Goal: Information Seeking & Learning: Learn about a topic

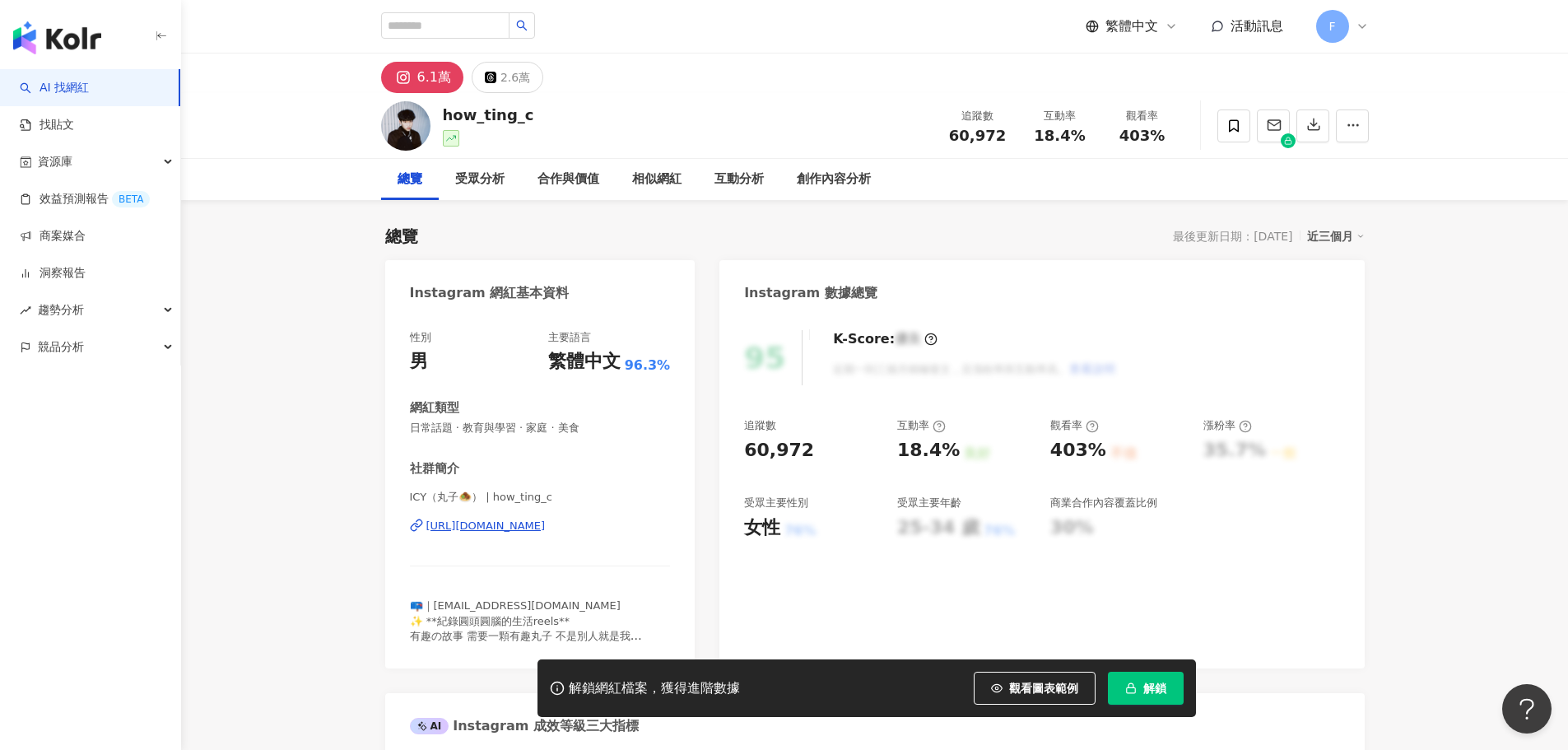
click at [1147, 689] on span "解鎖" at bounding box center [1155, 688] width 23 height 13
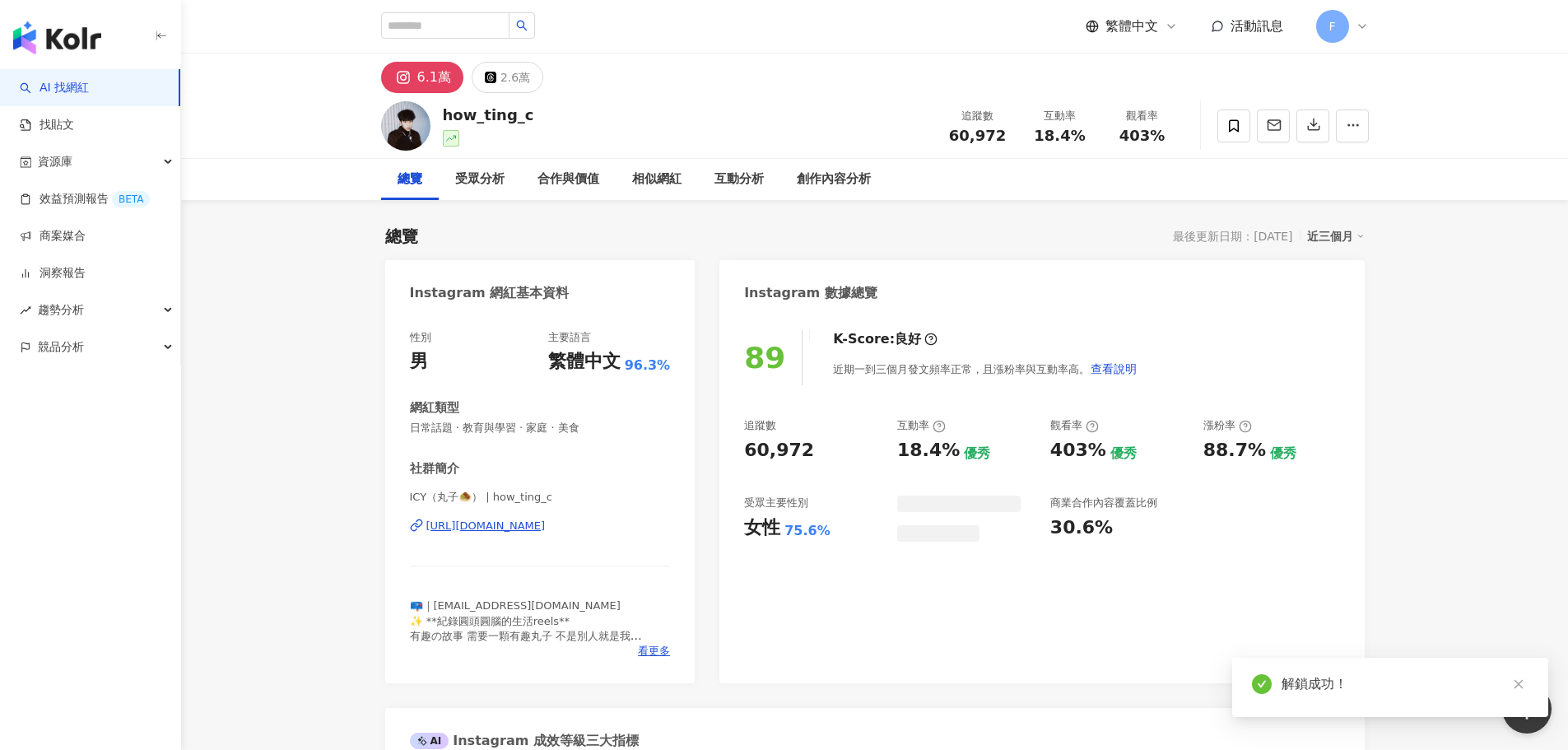
click at [1524, 691] on link at bounding box center [1518, 685] width 21 height 21
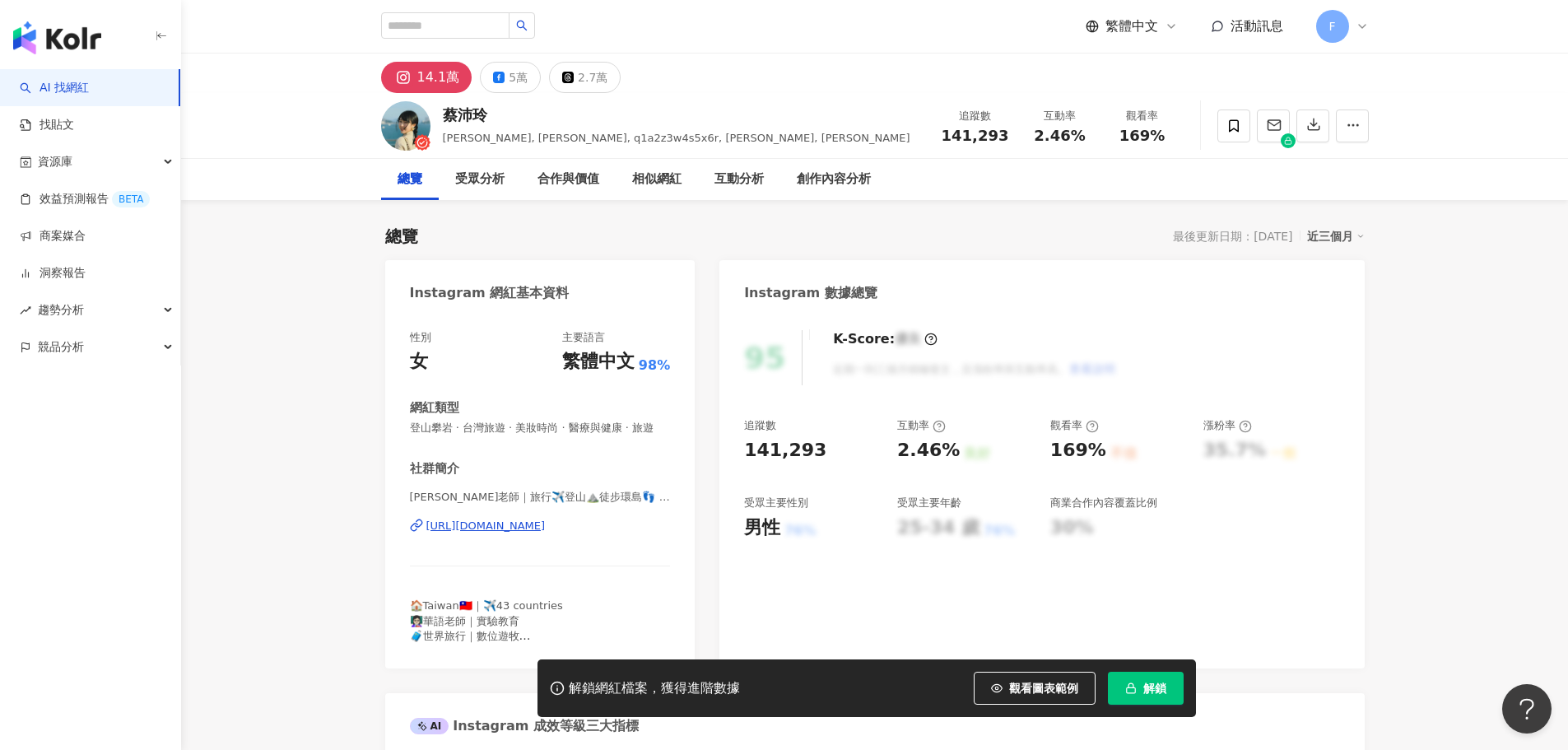
click at [1137, 692] on button "解鎖" at bounding box center [1145, 688] width 75 height 33
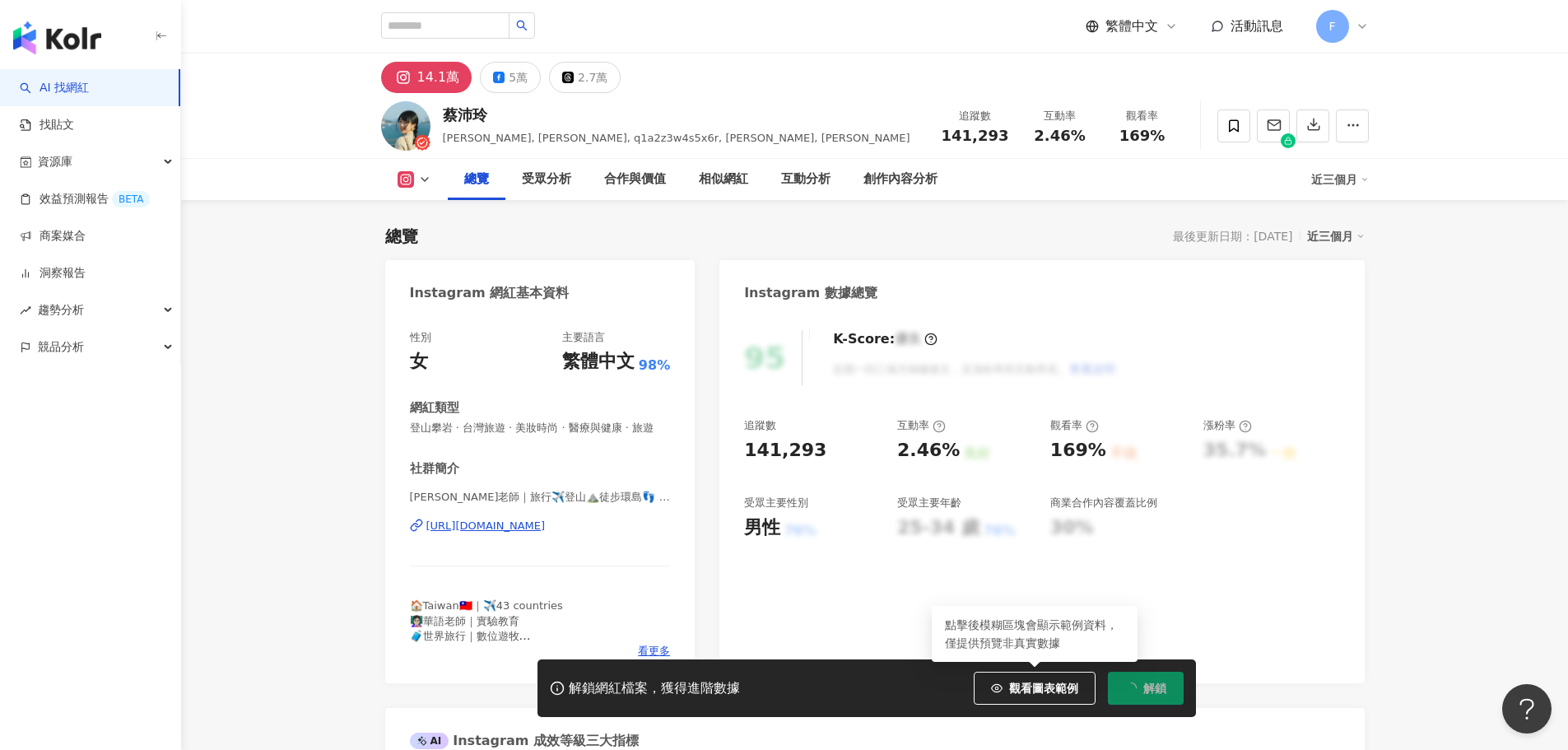
scroll to position [101, 0]
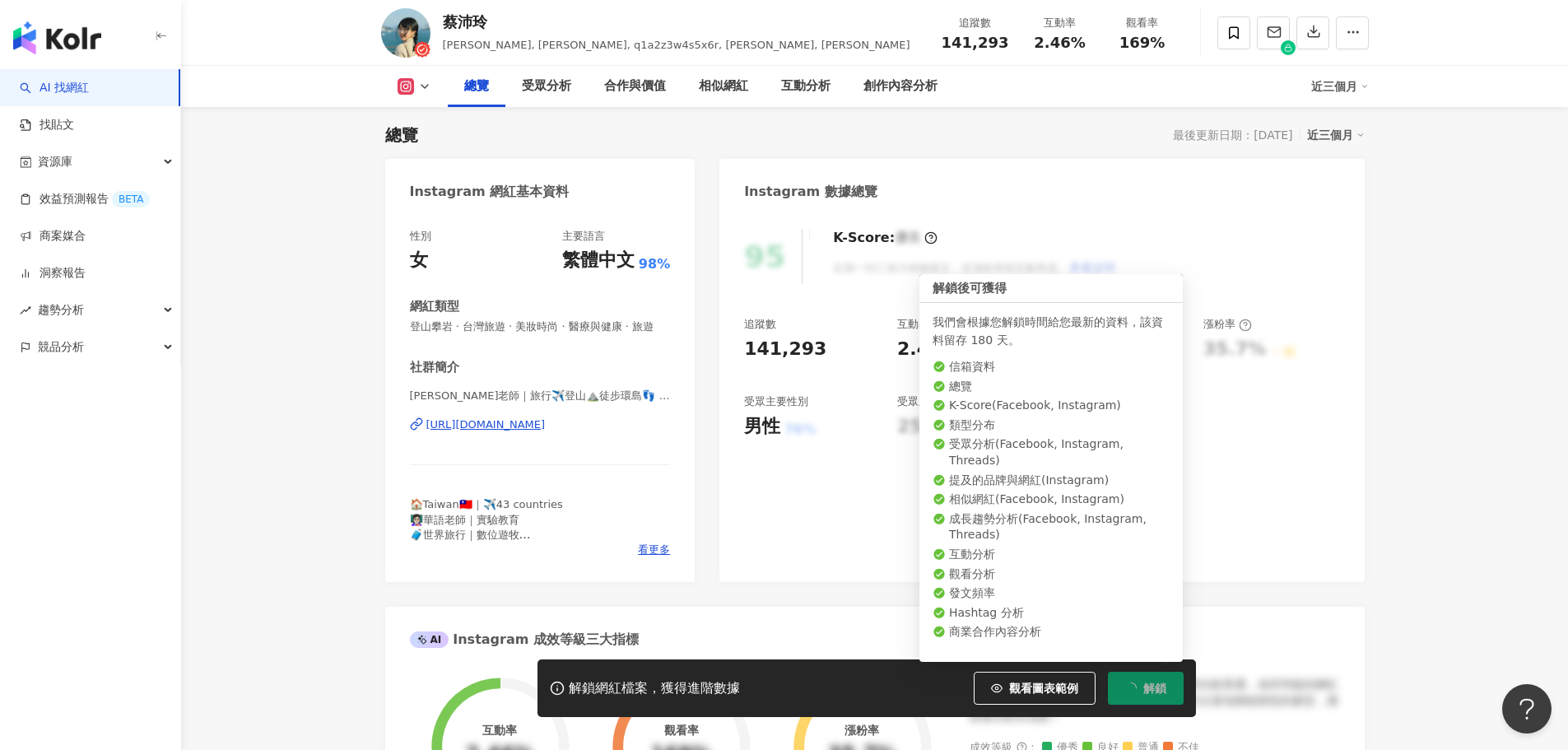
click at [1153, 699] on button "解鎖" at bounding box center [1145, 688] width 75 height 33
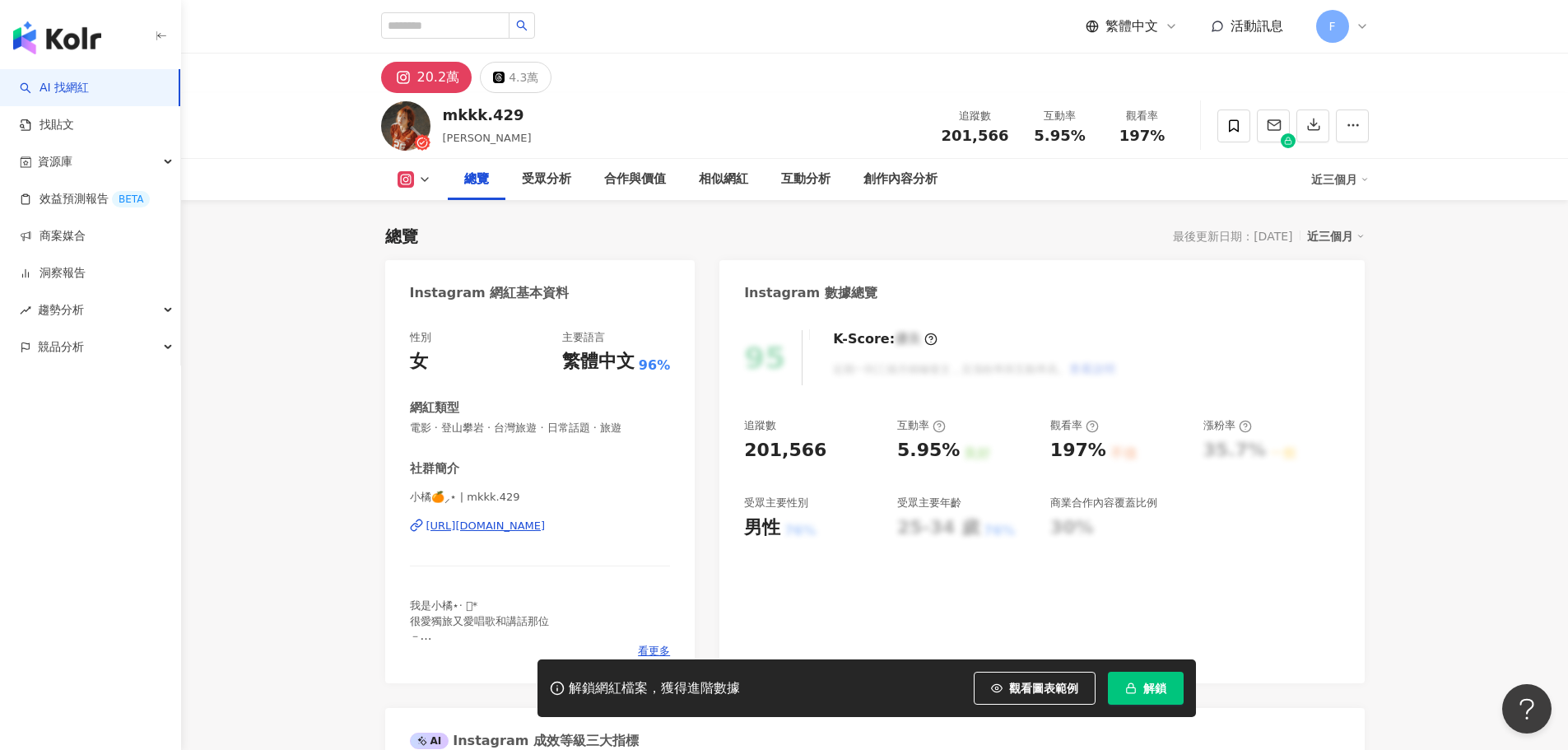
scroll to position [101, 0]
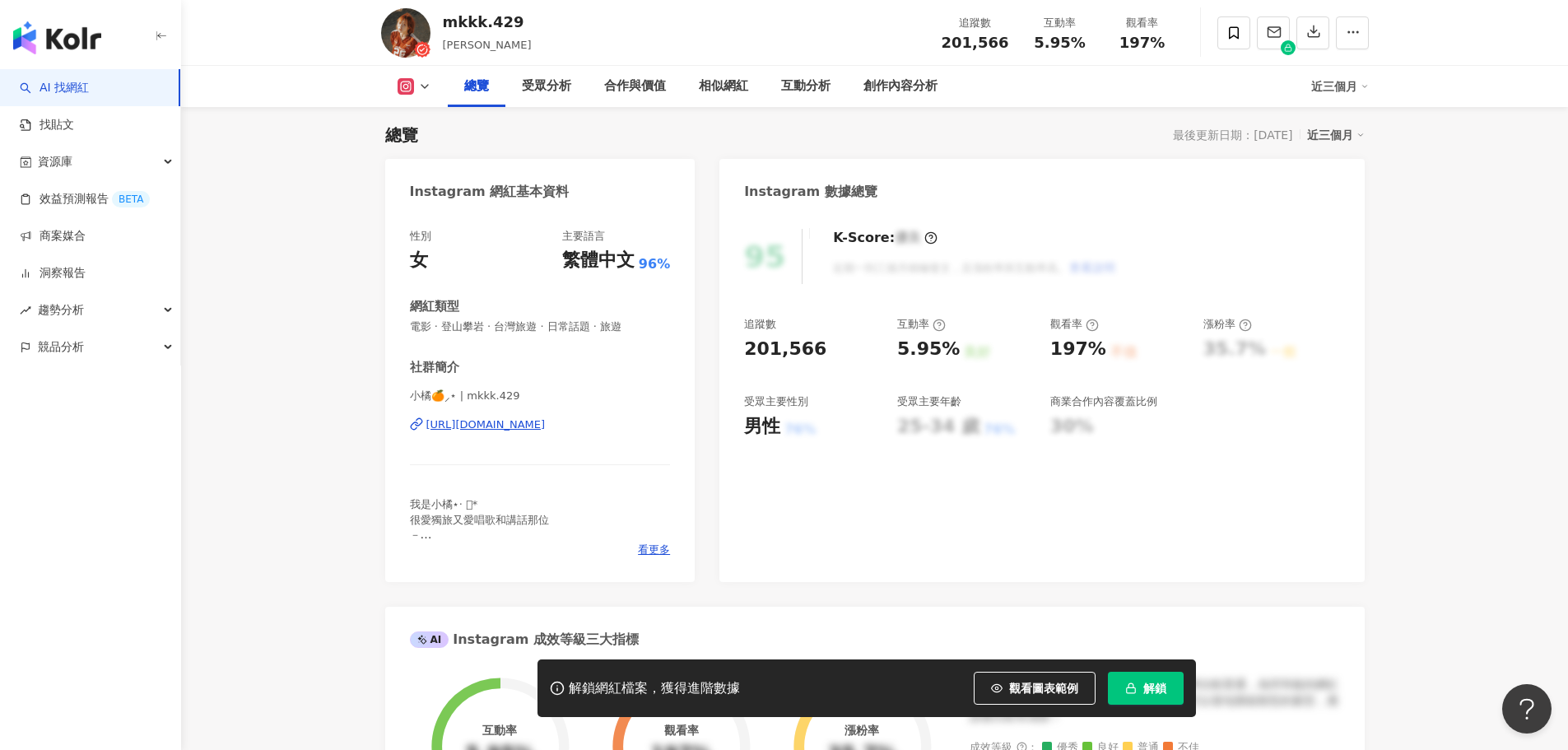
click at [1173, 676] on button "解鎖" at bounding box center [1145, 688] width 75 height 33
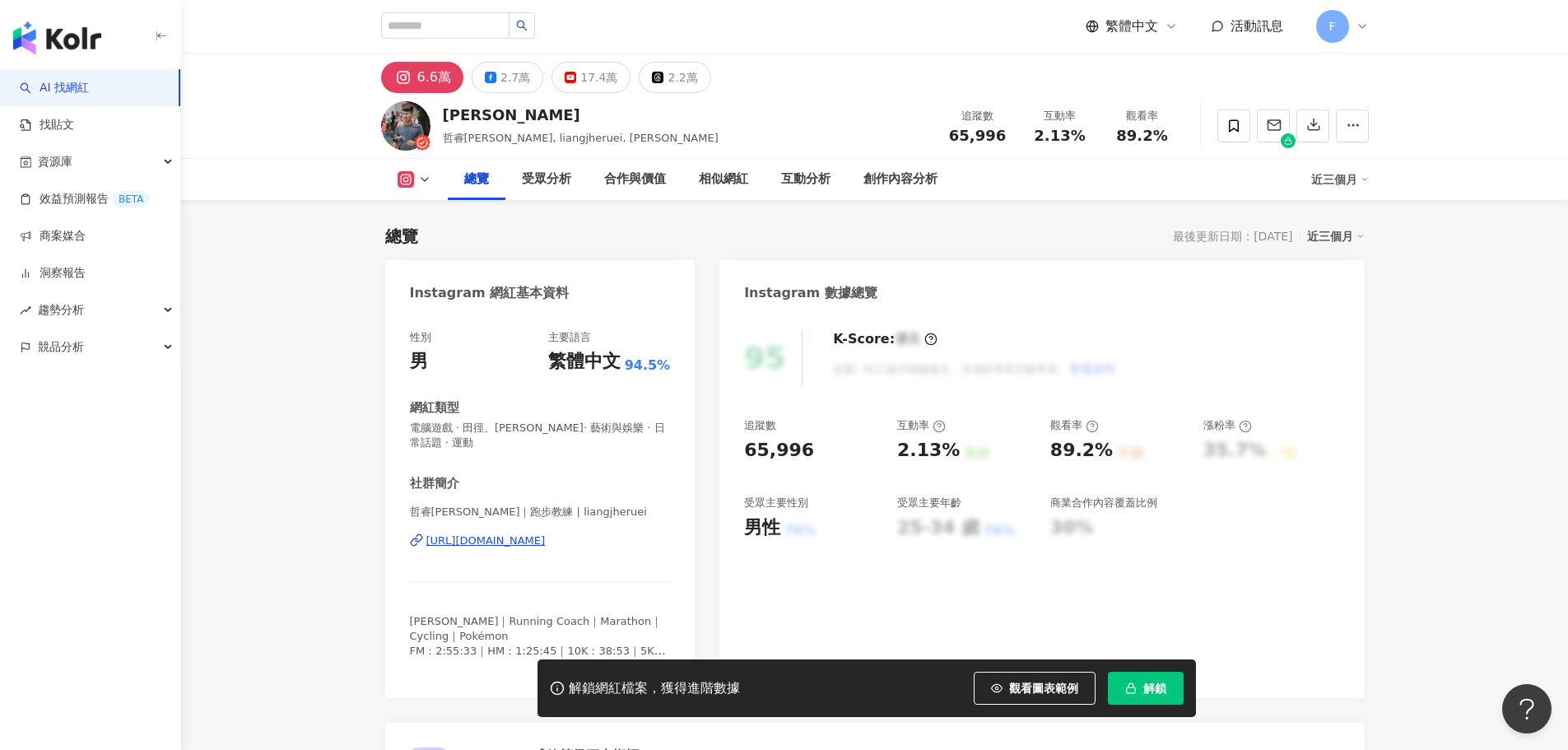
scroll to position [101, 0]
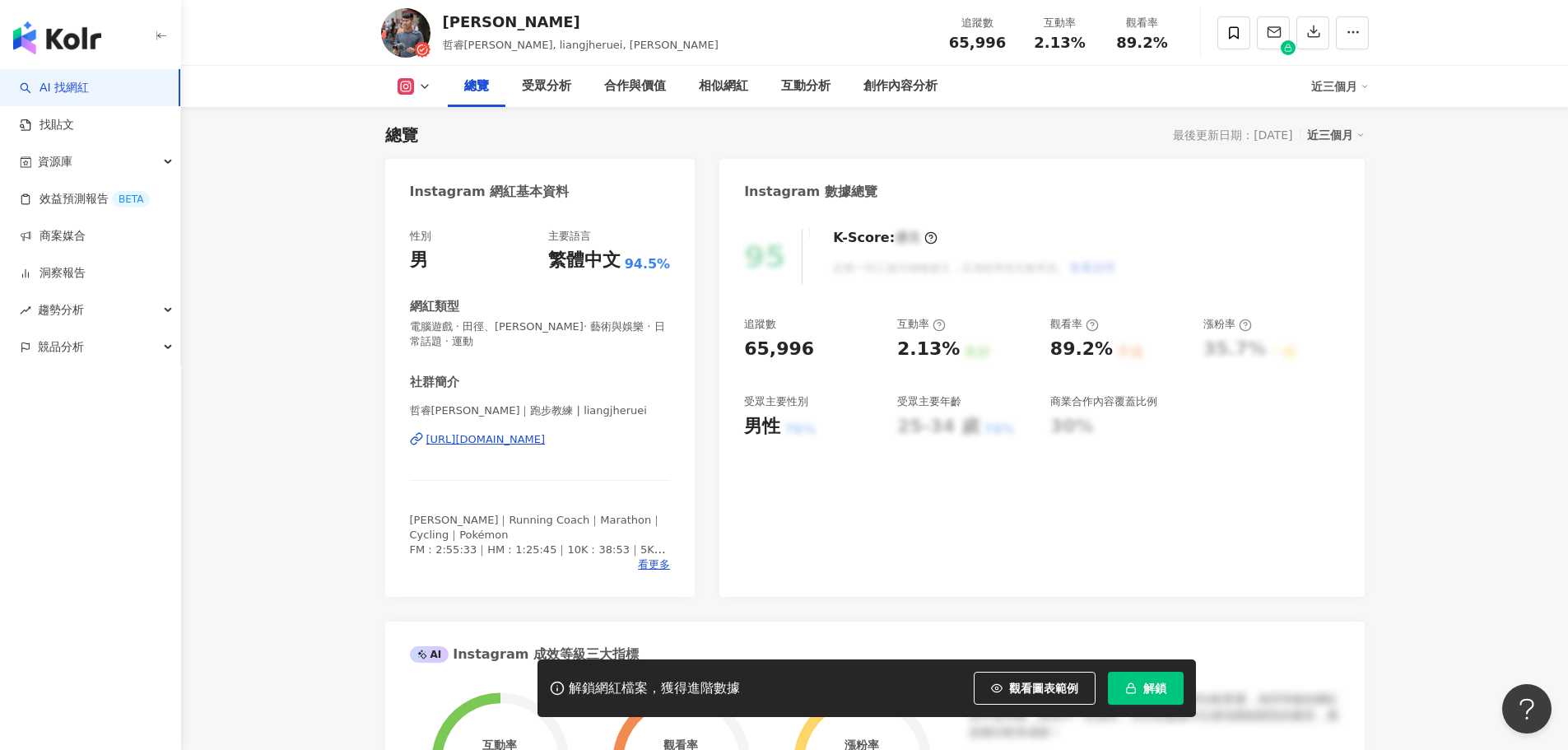
click at [1148, 688] on span "解鎖" at bounding box center [1155, 688] width 23 height 13
click at [893, 567] on div "95 K-Score : 優良 近期一到三個月積極發文，且漲粉率與互動率高。 查看說明 追蹤數 65,996 互動率 2.13% 良好 觀看率 89.2% 不…" at bounding box center [1041, 404] width 644 height 385
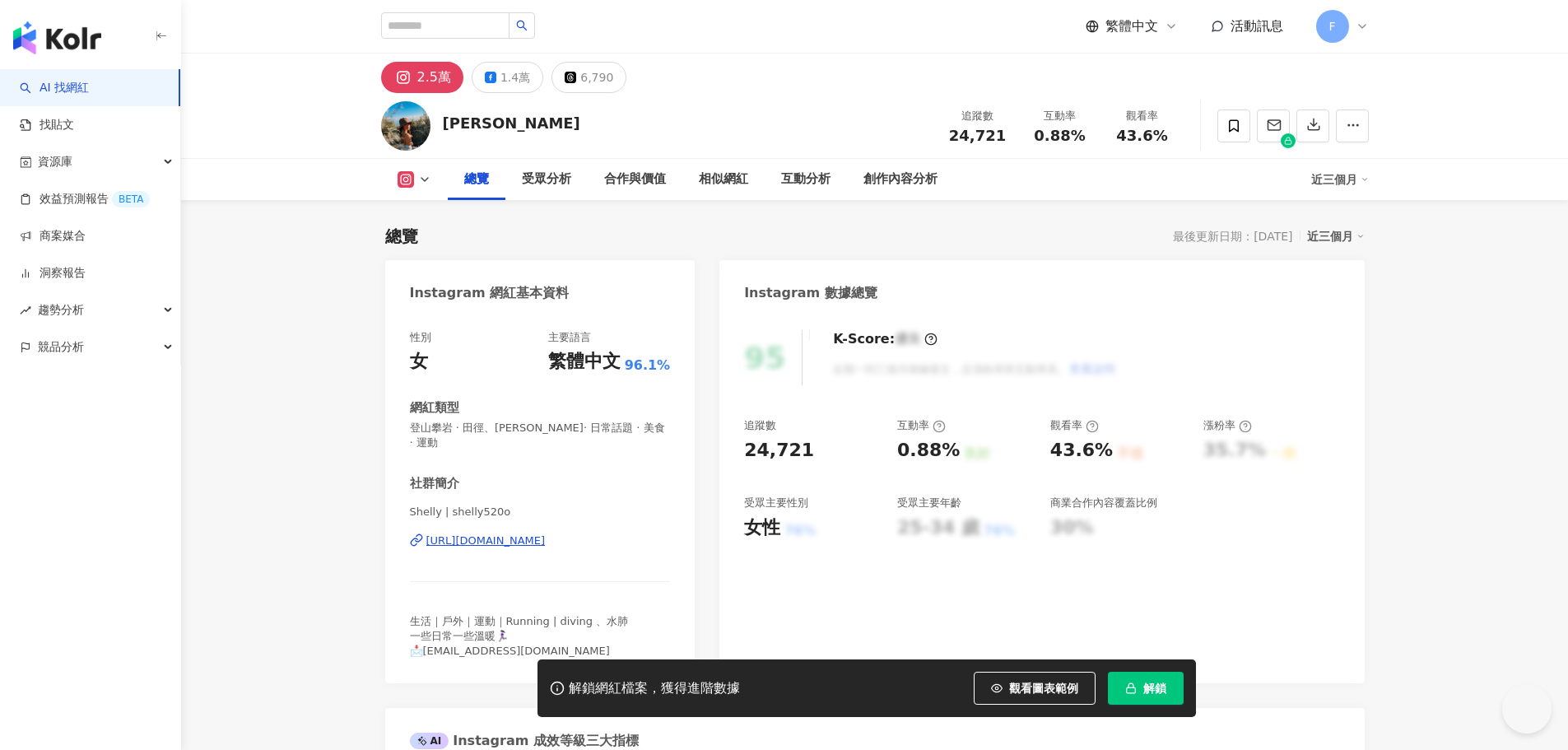
scroll to position [101, 0]
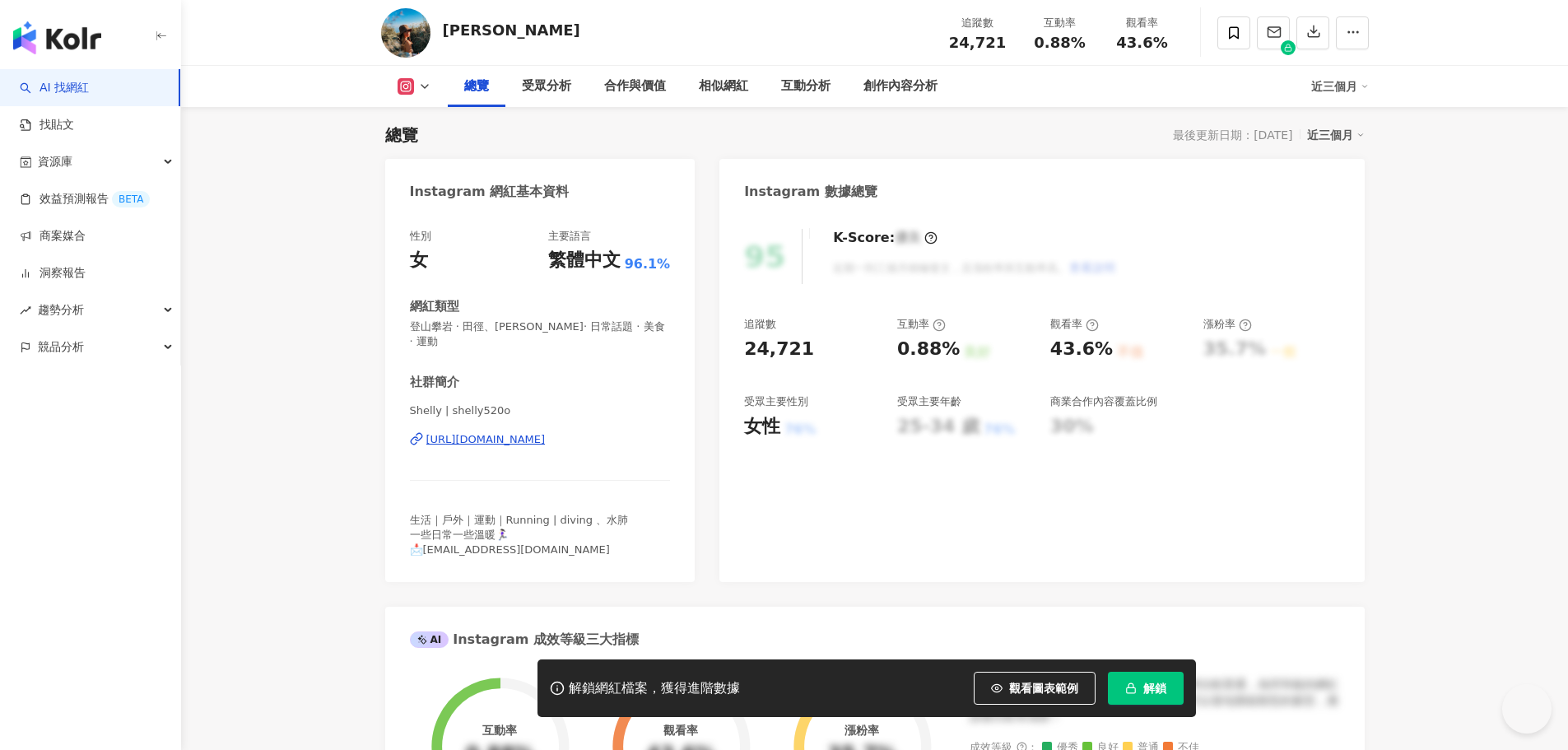
click at [1172, 678] on button "解鎖" at bounding box center [1145, 688] width 75 height 33
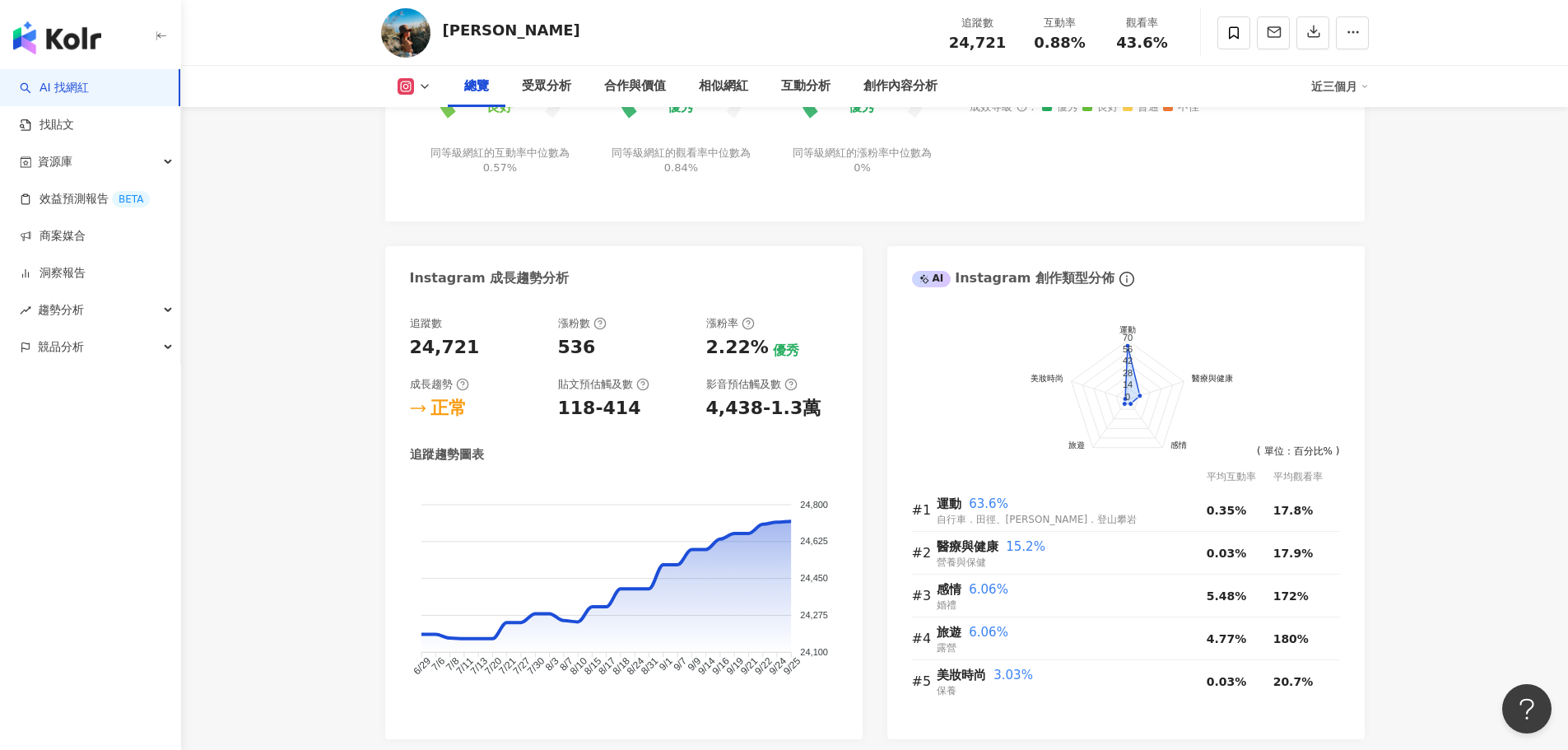
scroll to position [659, 0]
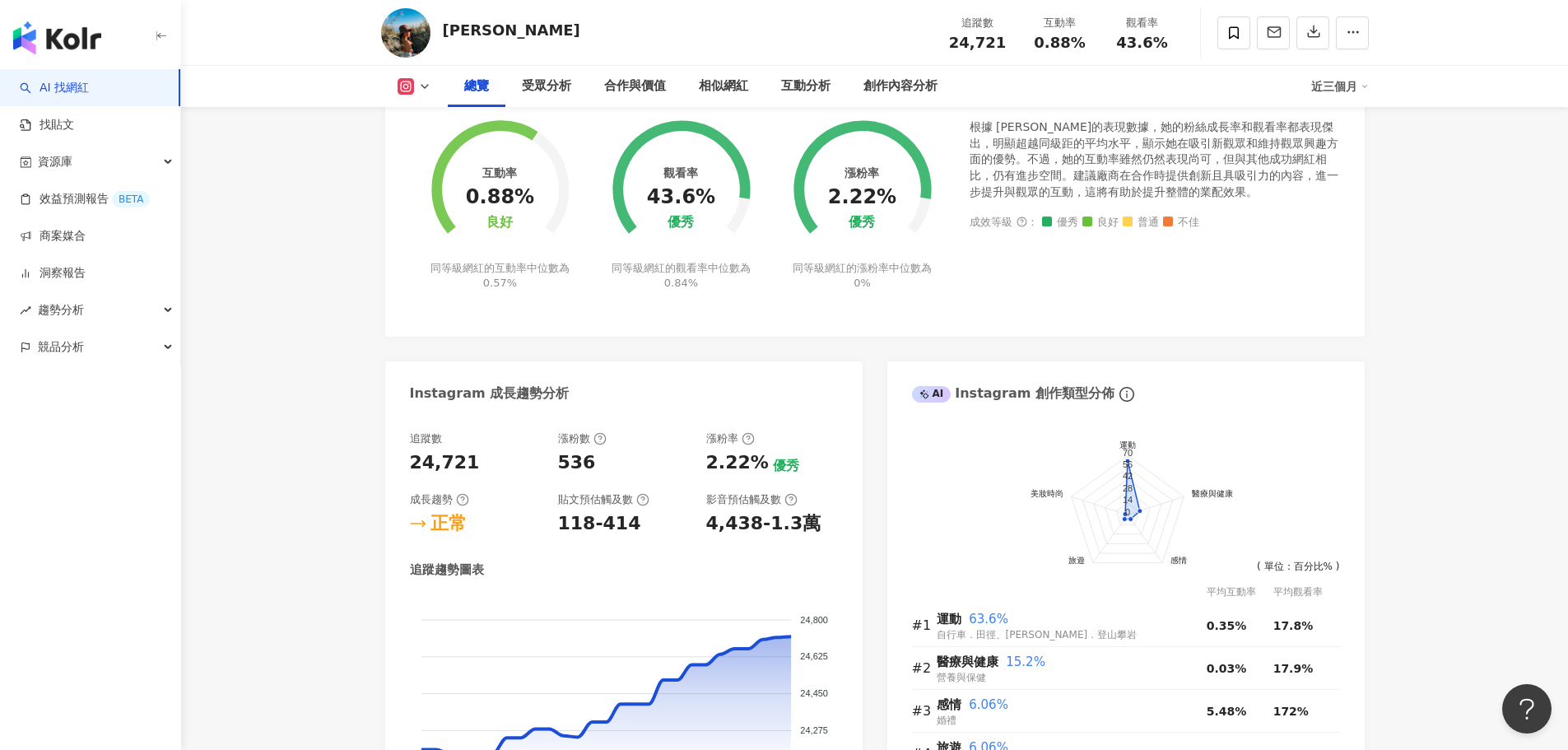
click at [82, 80] on link "AI 找網紅" at bounding box center [54, 88] width 70 height 17
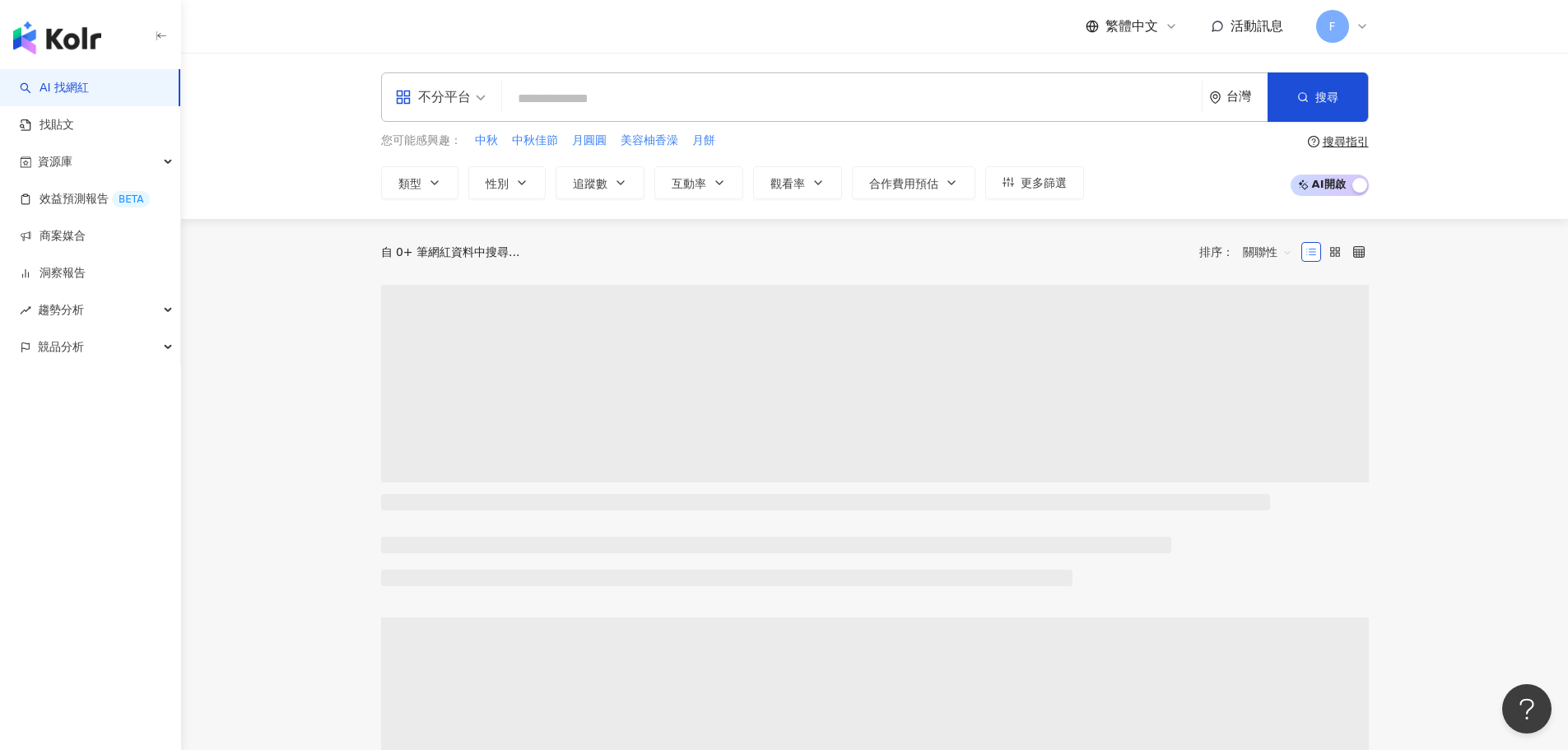
click at [658, 84] on input "search" at bounding box center [851, 98] width 686 height 31
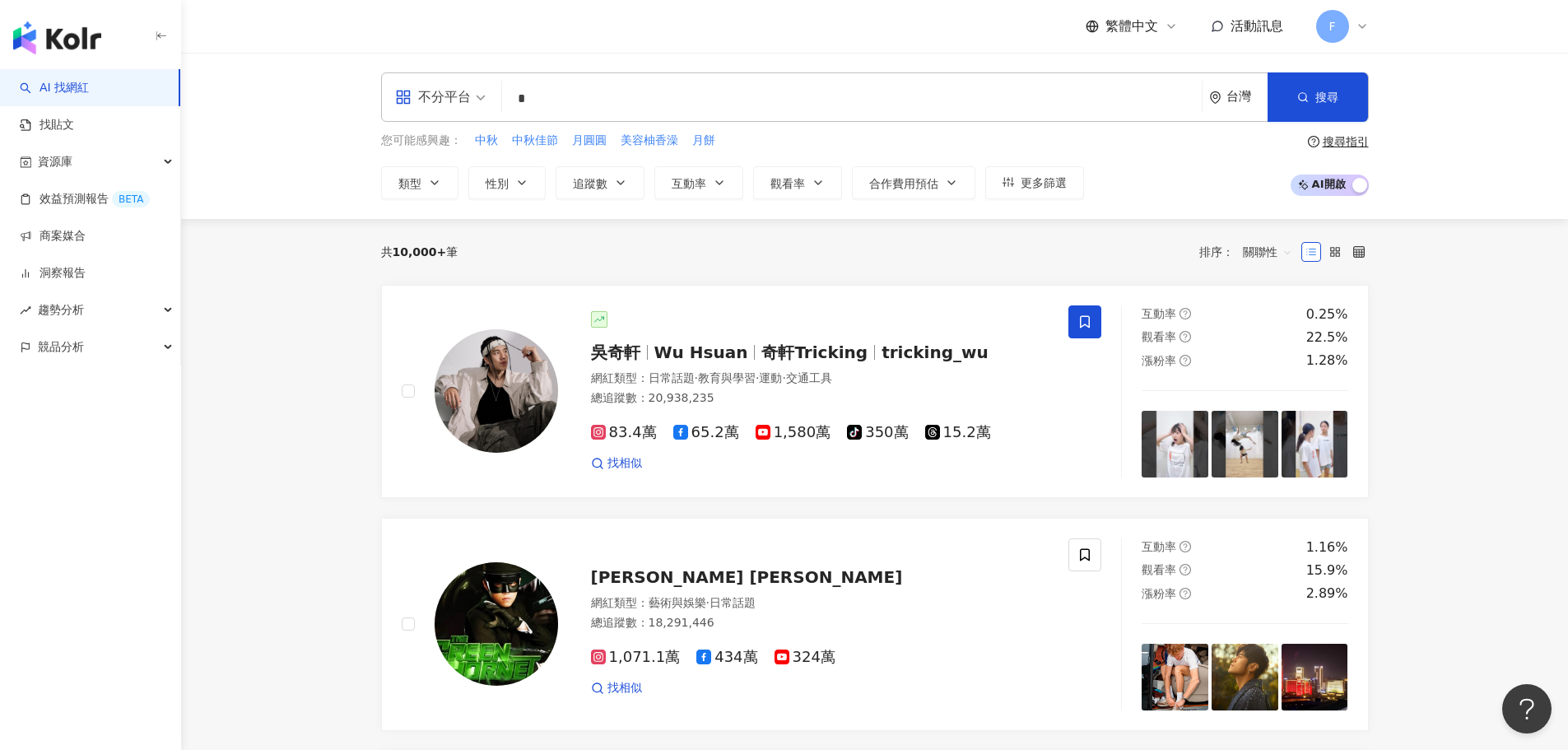
type input "*"
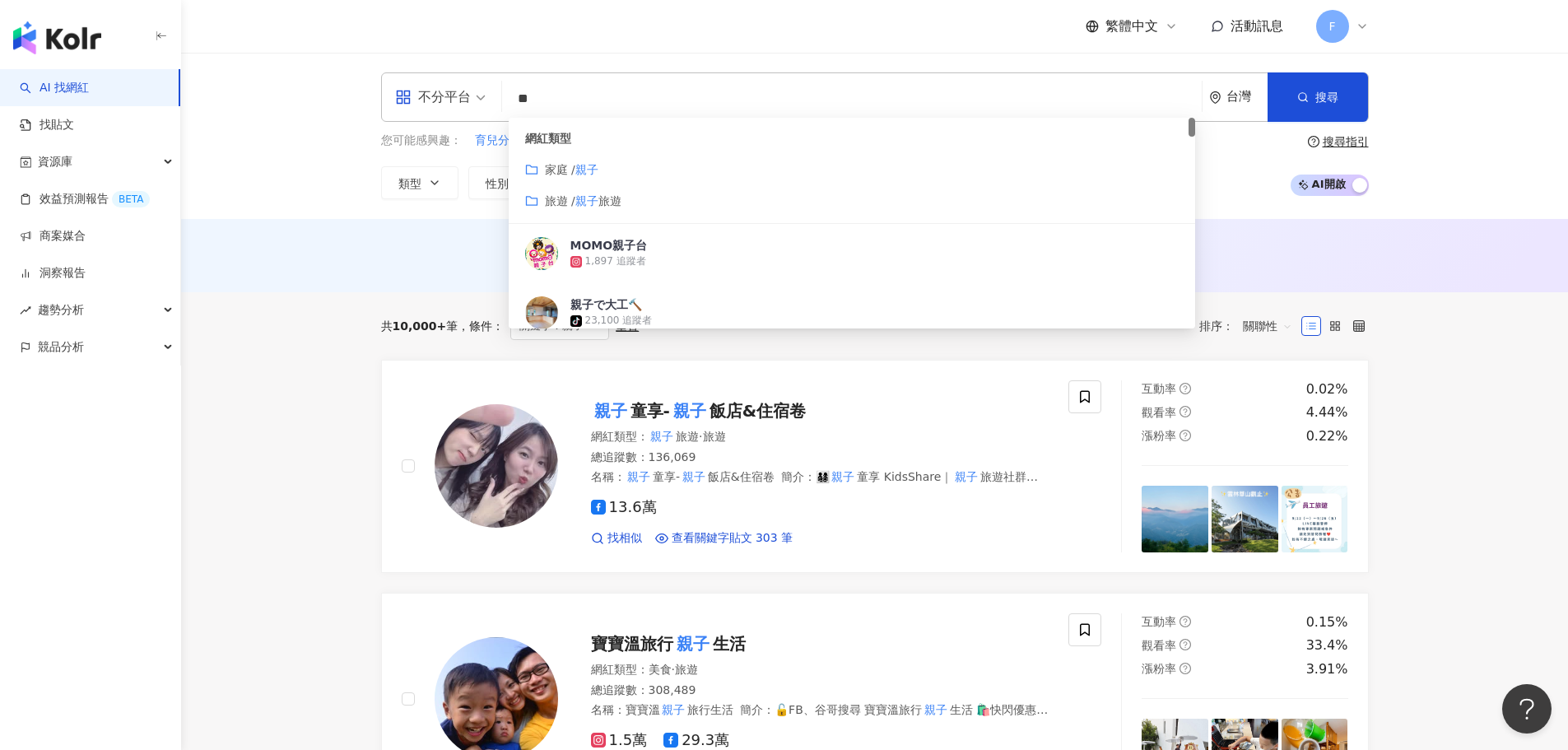
drag, startPoint x: 599, startPoint y: 100, endPoint x: 276, endPoint y: 76, distance: 323.9
click at [344, 76] on div "不分平台 ** 台灣 搜尋 customizedTag cbe2179b-2b8f-417a-9e2f-af77eca0f1f9 網紅類型 家庭 / 親子 旅…" at bounding box center [874, 136] width 1386 height 166
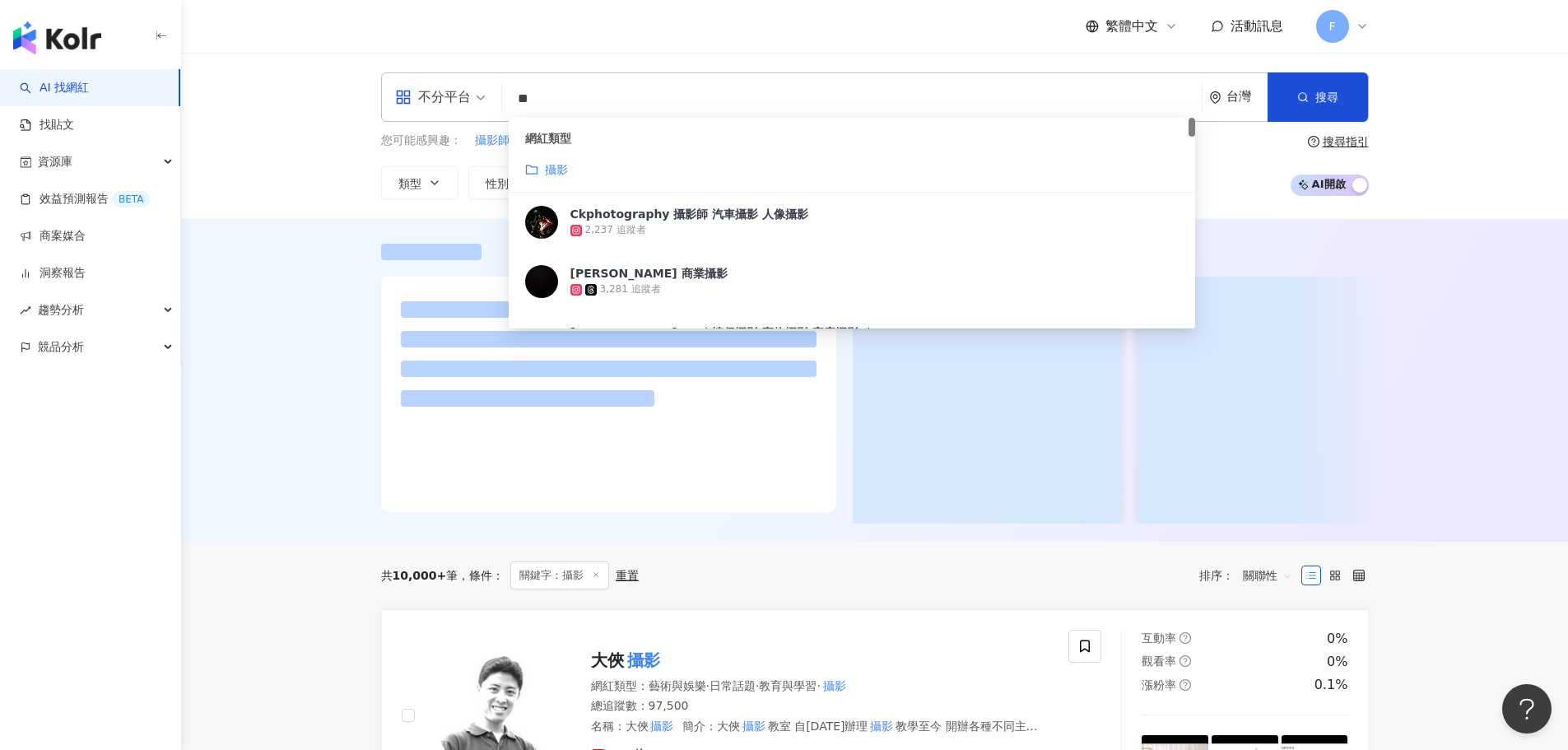
click at [328, 541] on div at bounding box center [874, 380] width 1386 height 323
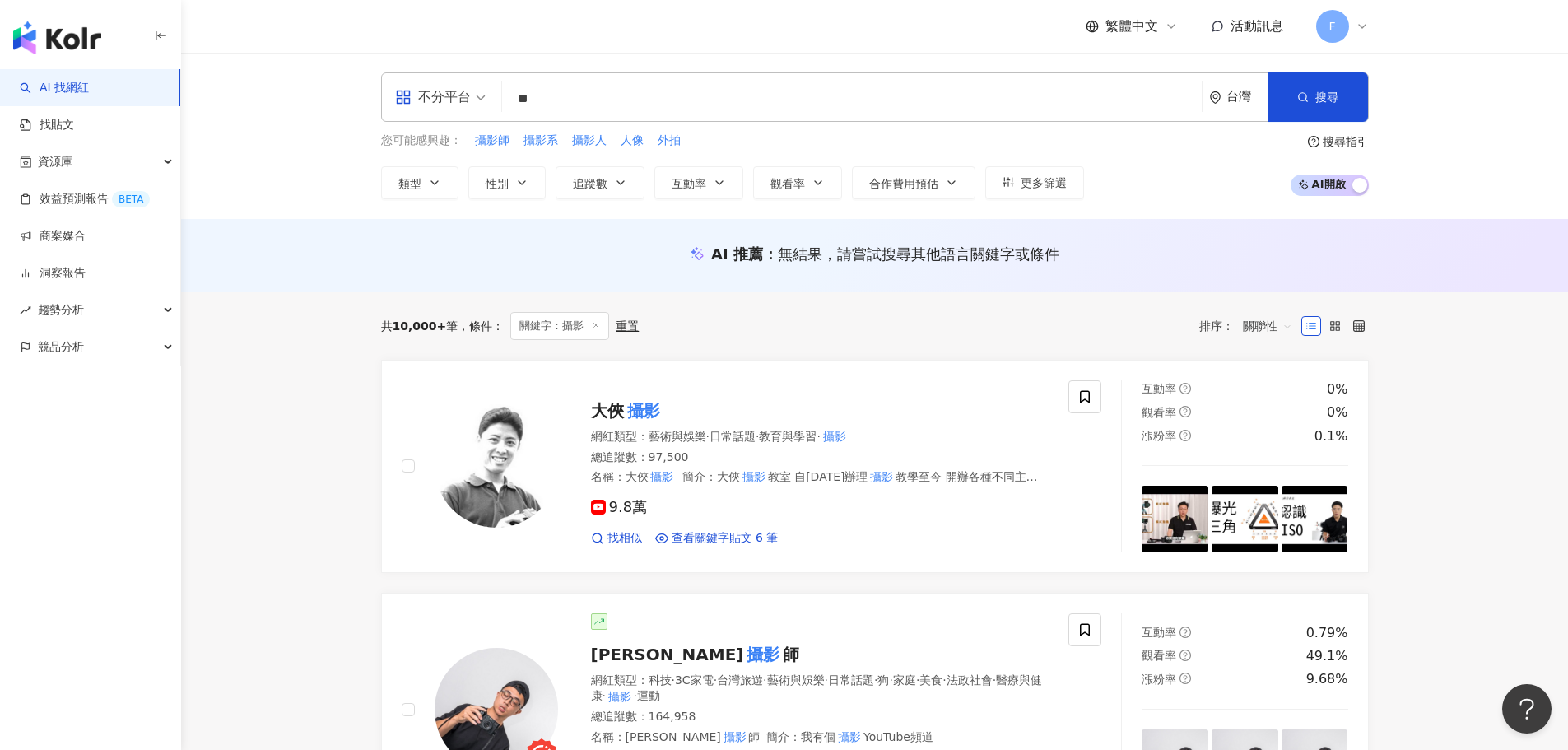
click at [573, 91] on input "**" at bounding box center [851, 98] width 686 height 31
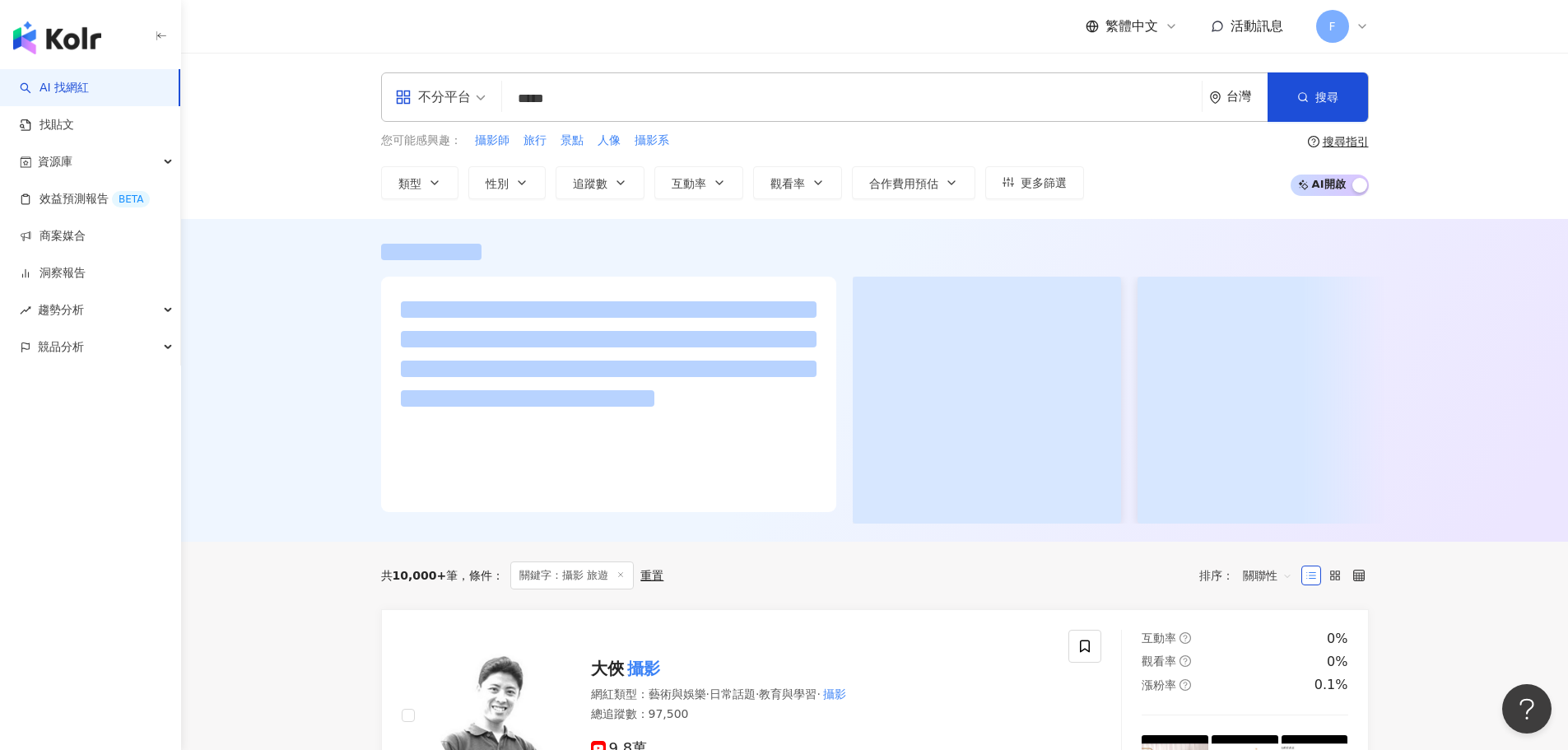
drag, startPoint x: 541, startPoint y: 99, endPoint x: 484, endPoint y: 94, distance: 57.2
click at [484, 94] on div "不分平台 攝影 旅遊 ***** 台灣 搜尋 customizedTag 網紅類型 攝影 旅遊 旅遊 / 韓國旅遊 旅遊 / 親子旅遊 旅遊 / 東南亞旅遊 …" at bounding box center [874, 96] width 988 height 49
click at [580, 93] on input "**" at bounding box center [851, 98] width 686 height 31
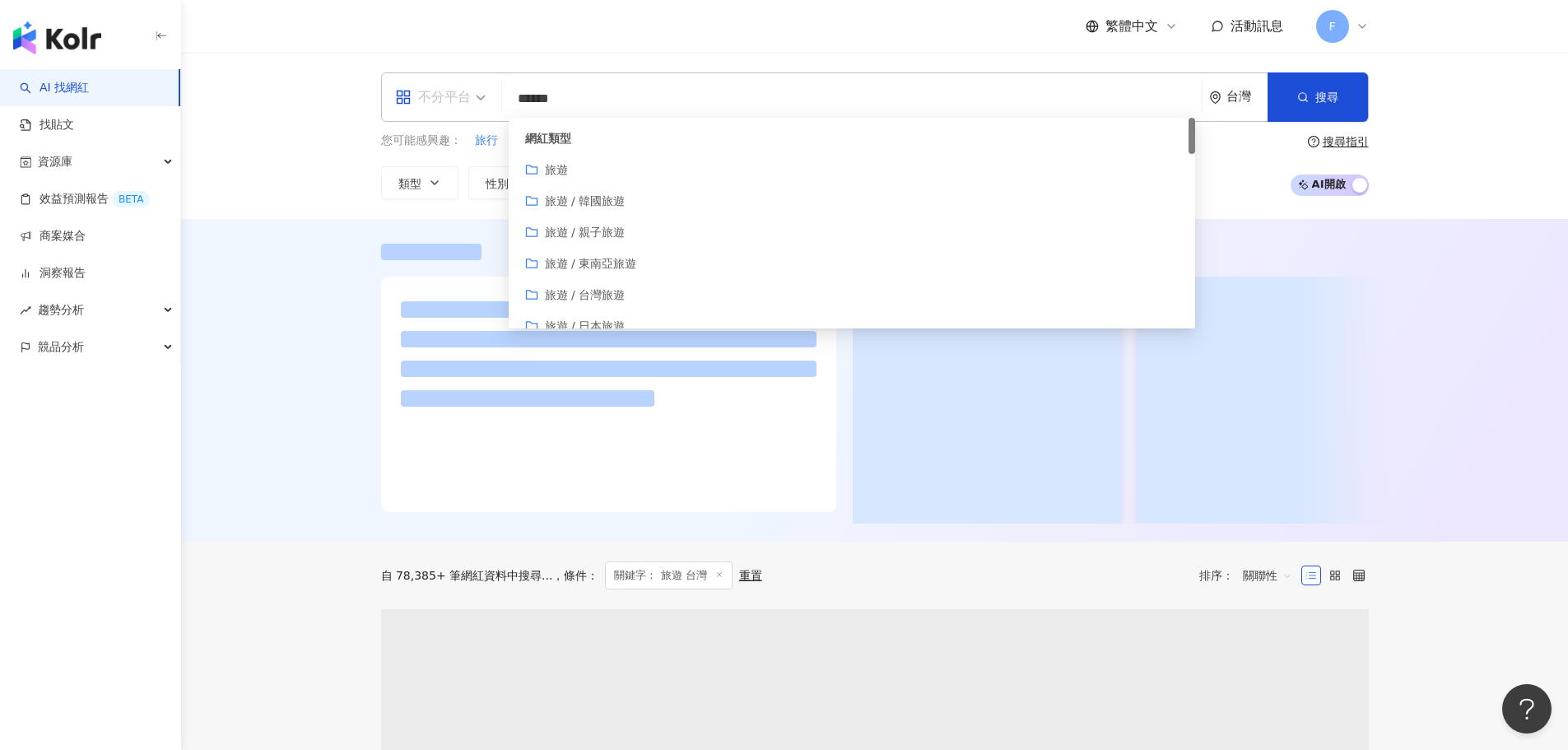
click at [477, 99] on span "不分平台" at bounding box center [441, 96] width 90 height 26
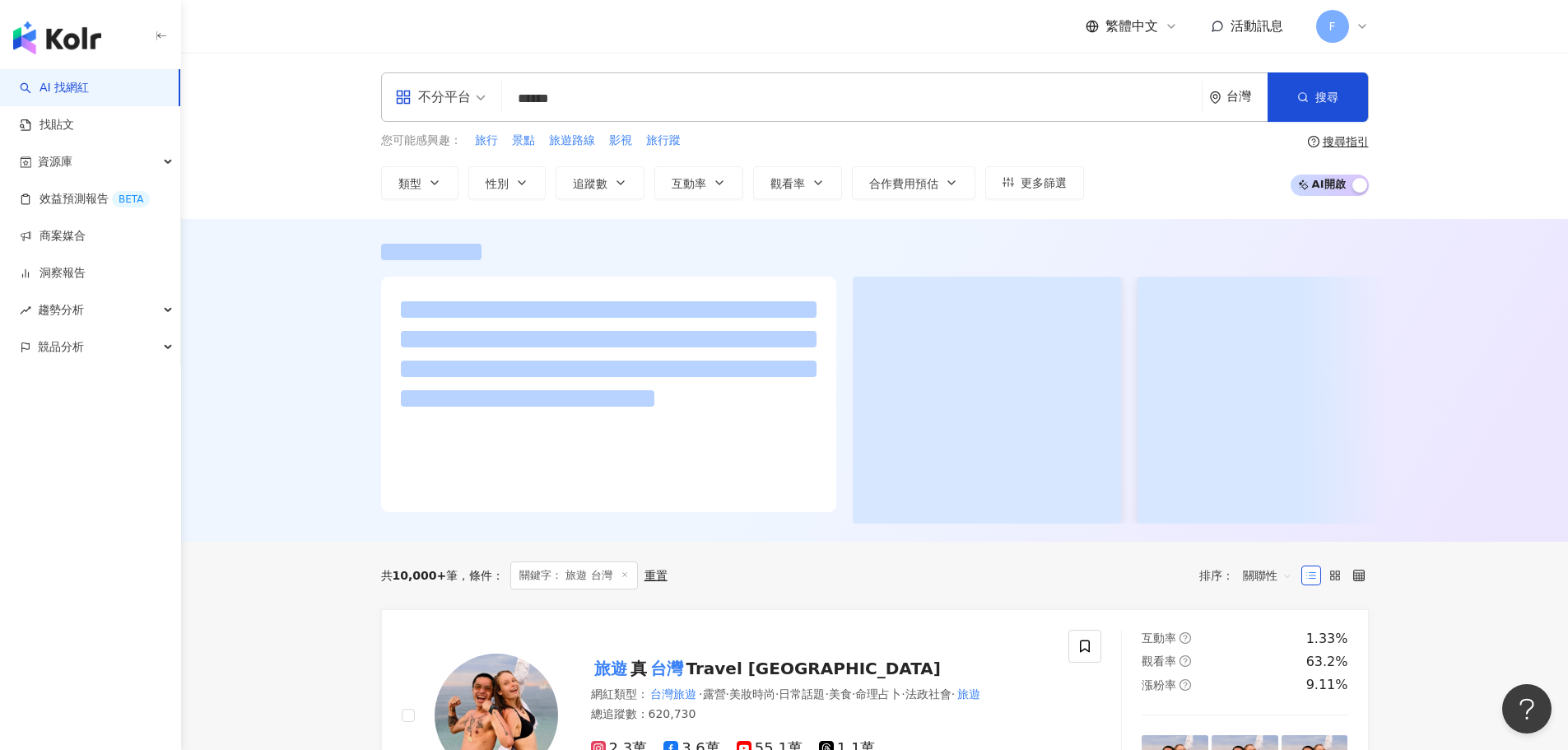
click at [311, 331] on div at bounding box center [874, 380] width 1386 height 323
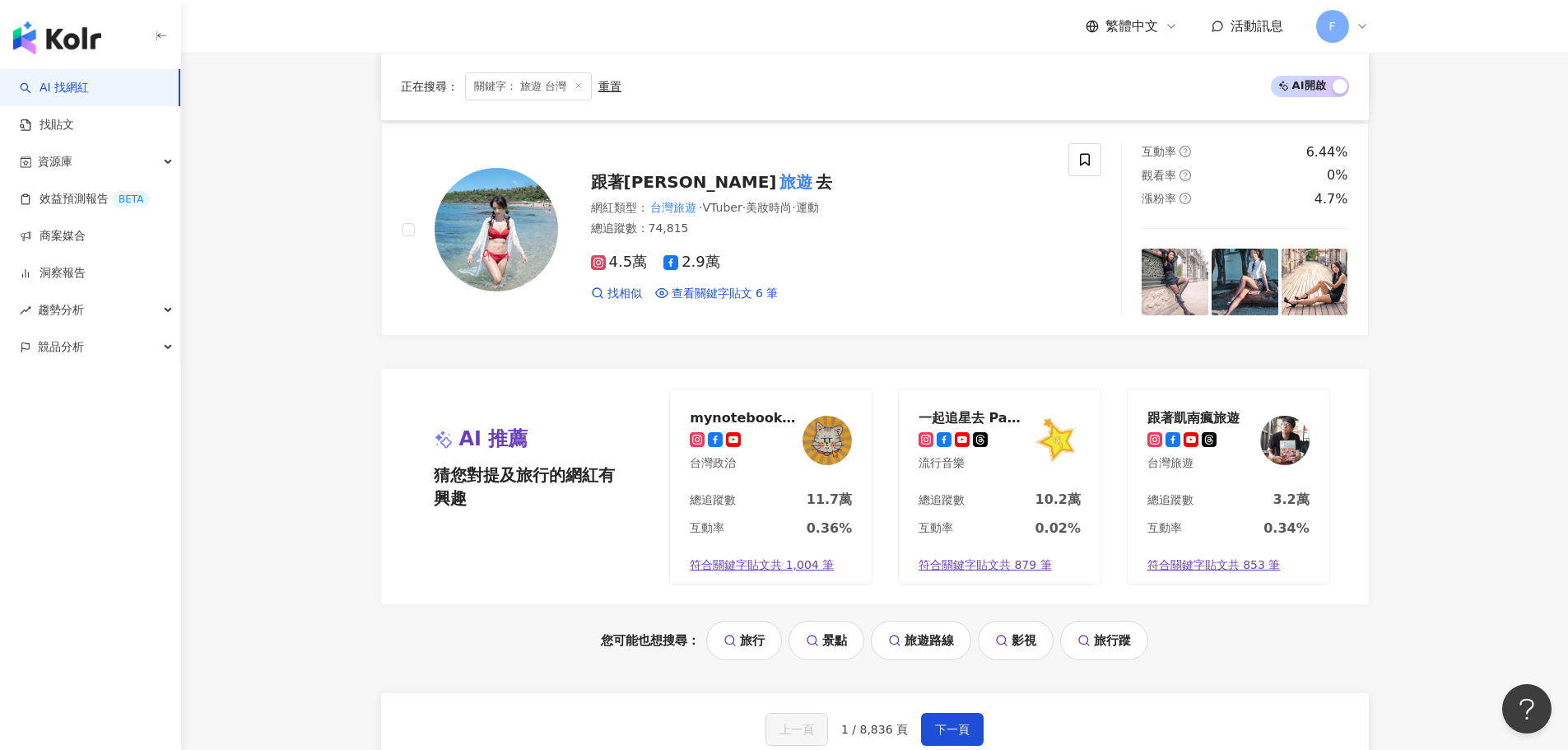
scroll to position [3513, 0]
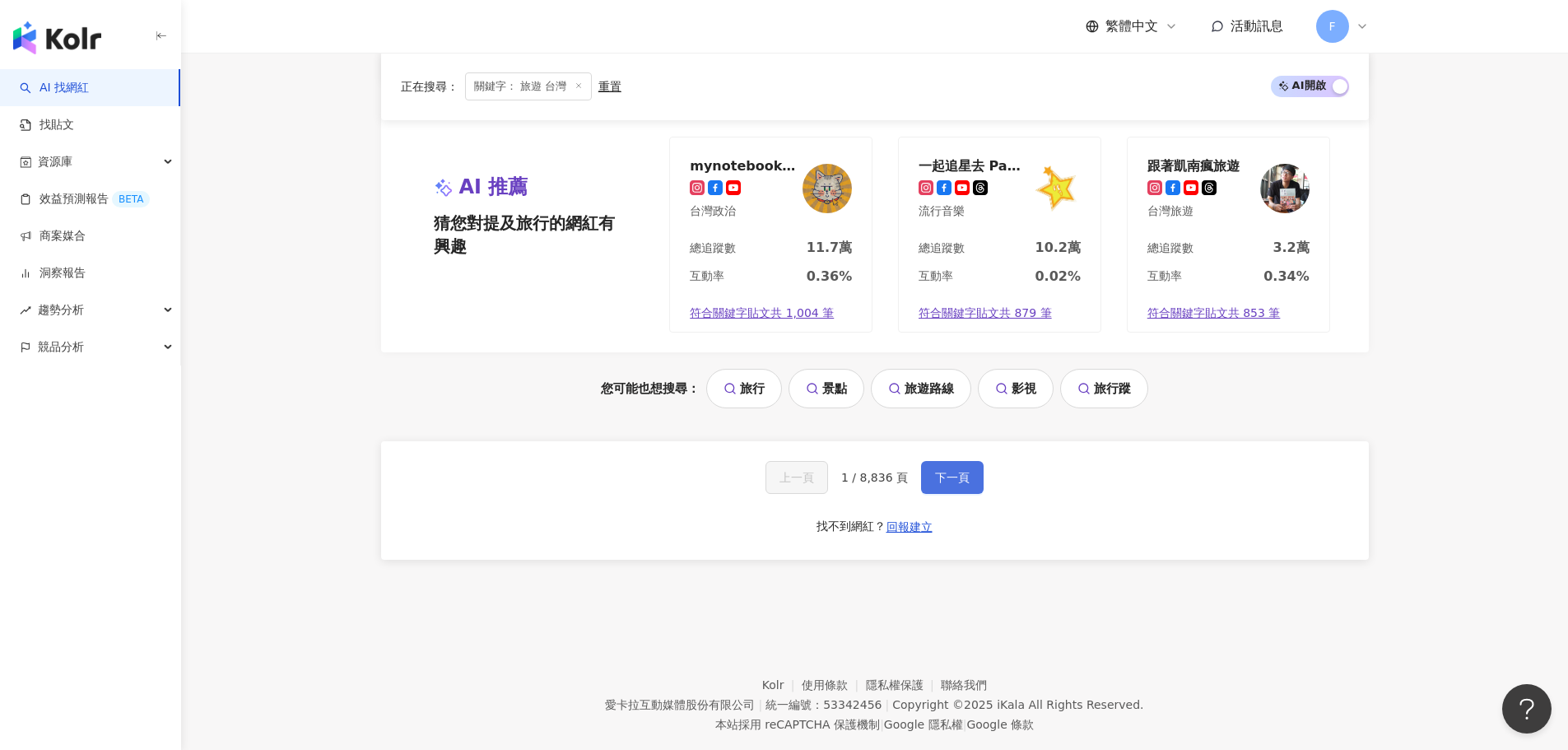
click at [949, 476] on span "下一頁" at bounding box center [952, 478] width 34 height 13
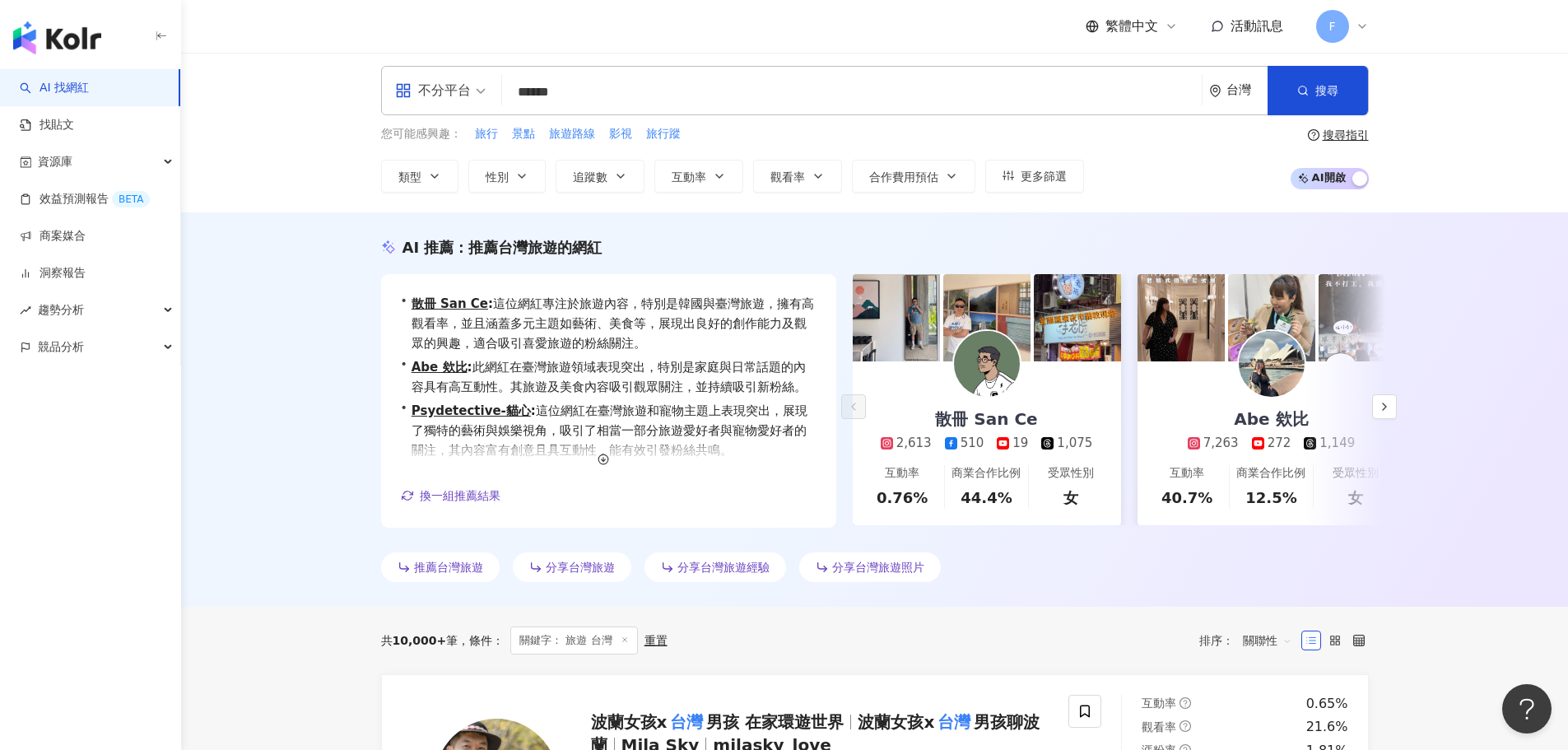
scroll to position [0, 0]
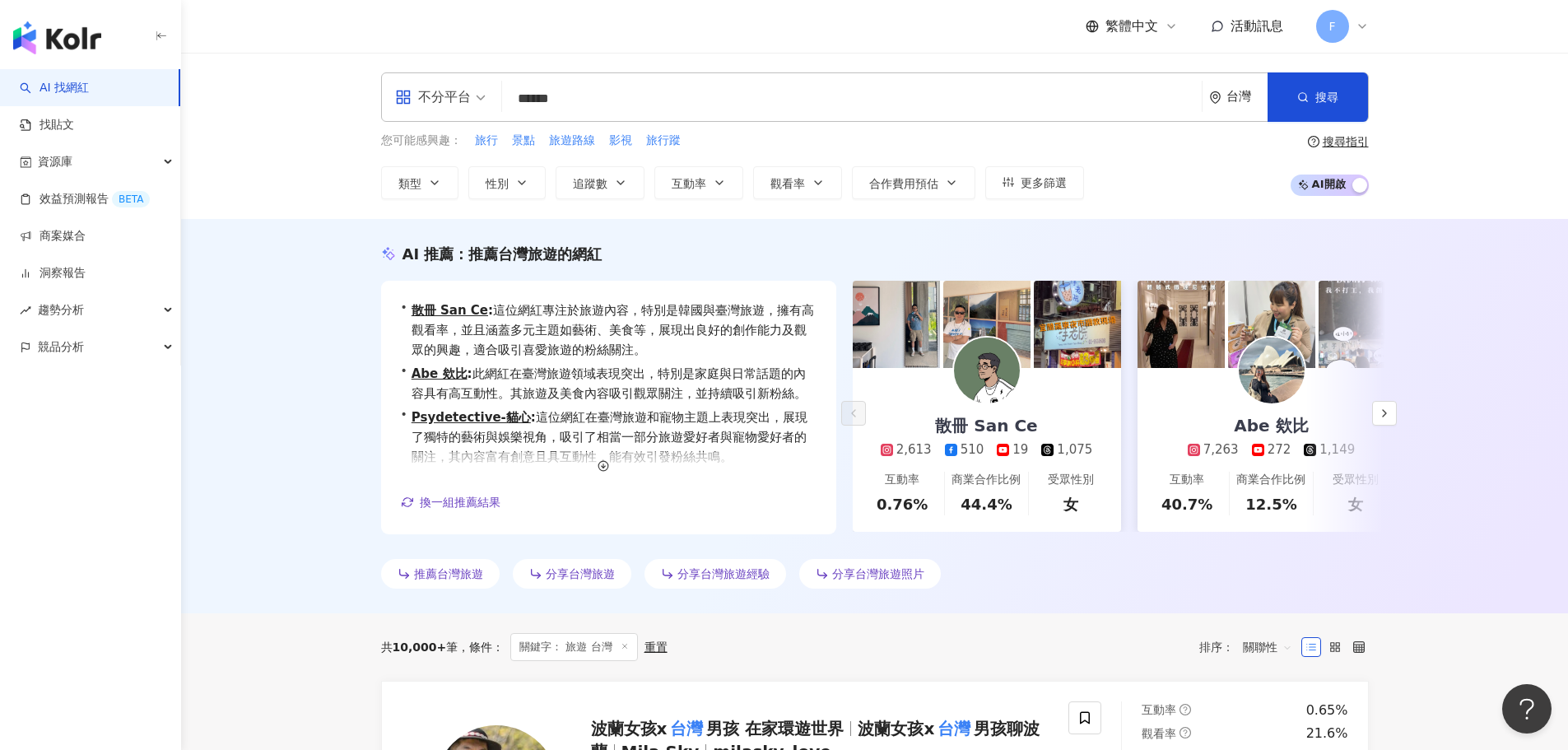
click at [619, 100] on input "*****" at bounding box center [851, 98] width 686 height 31
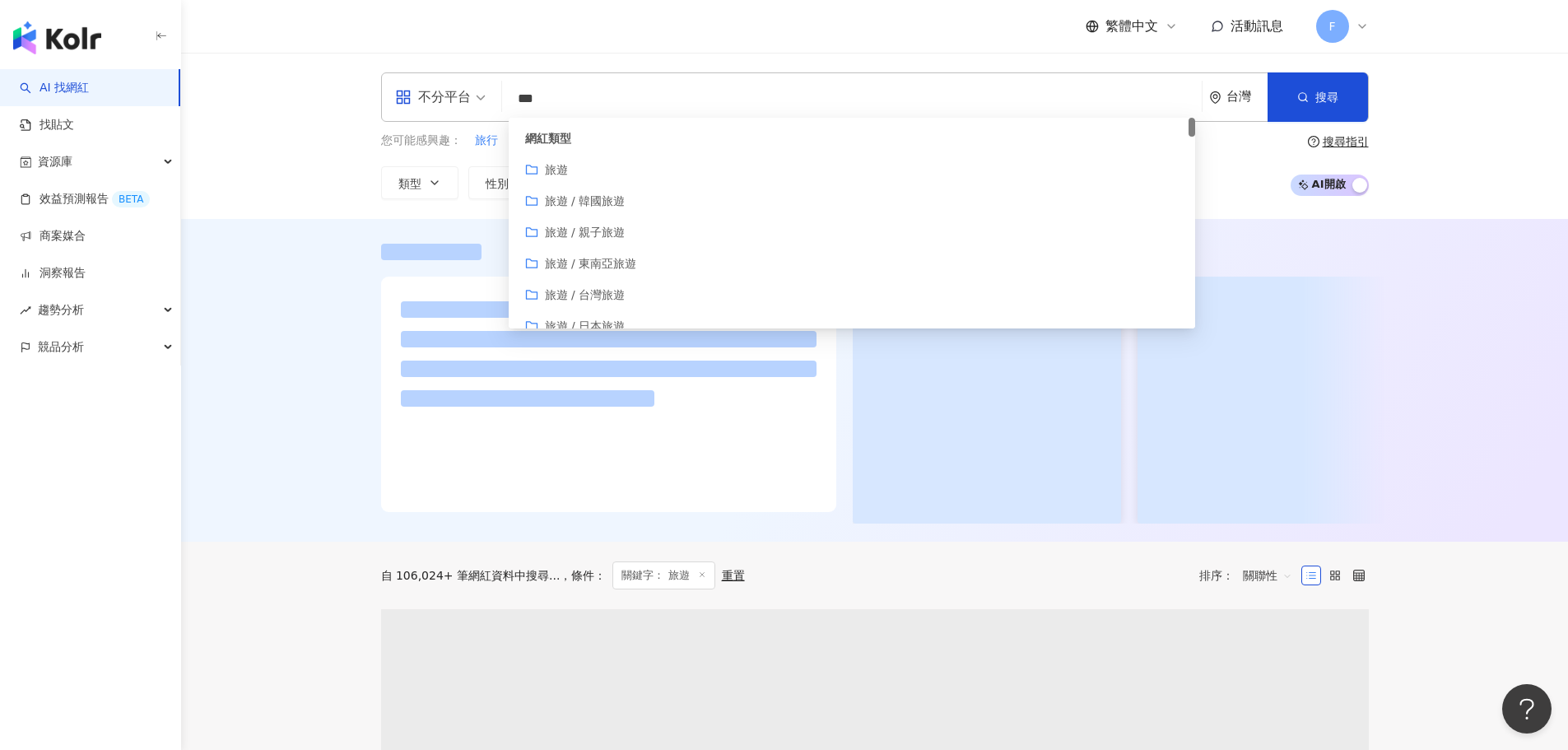
type input "**"
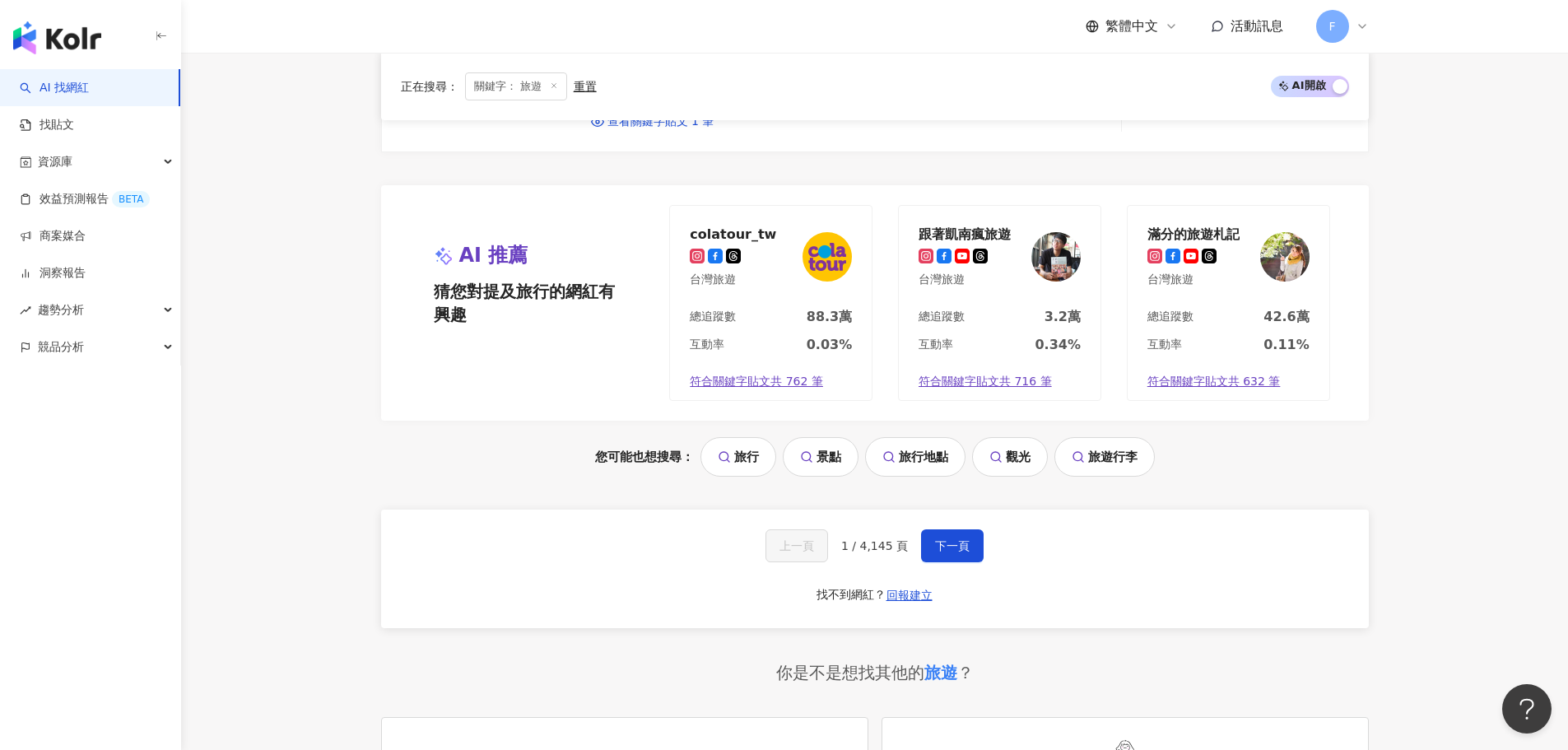
scroll to position [3313, 0]
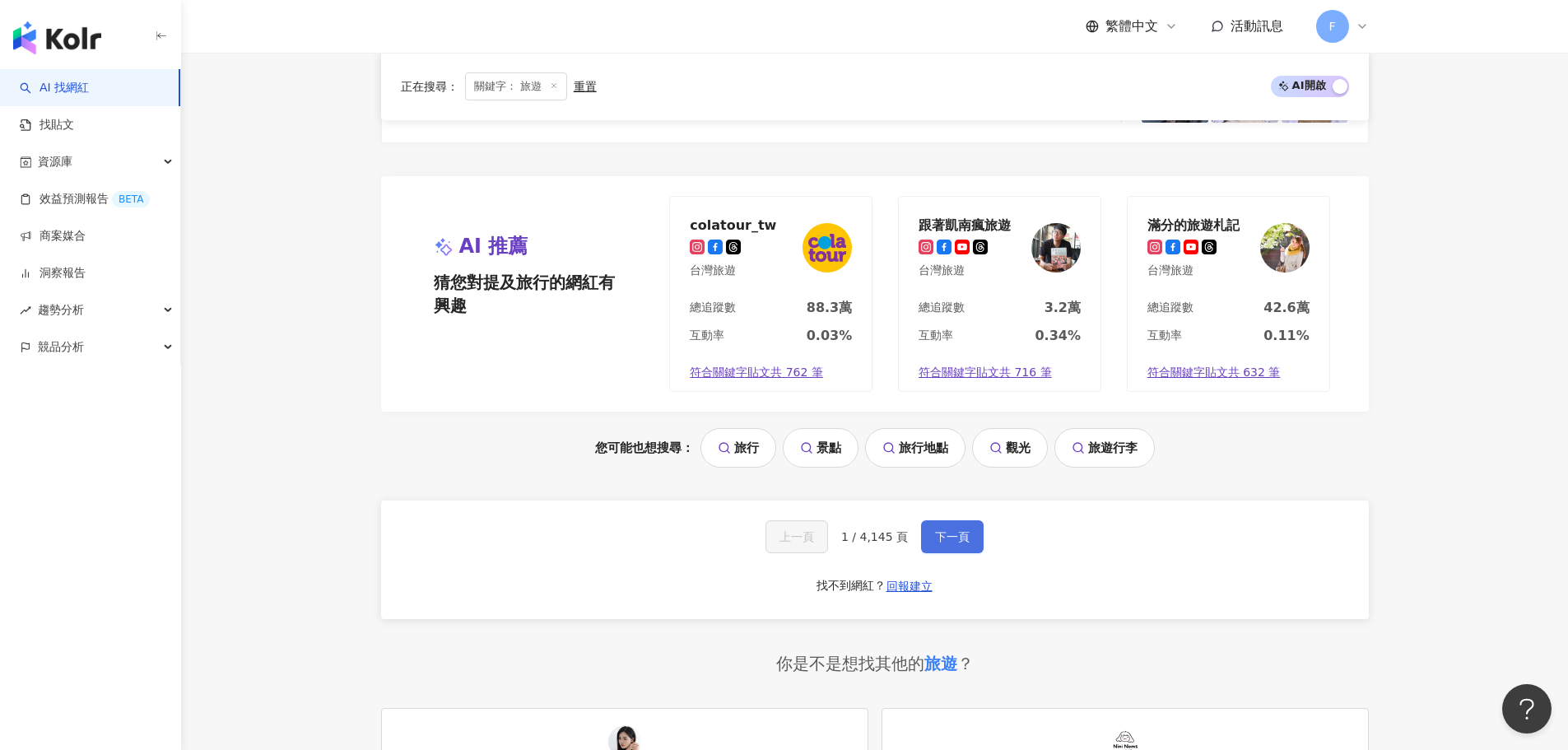
click at [946, 543] on span "下一頁" at bounding box center [952, 537] width 34 height 13
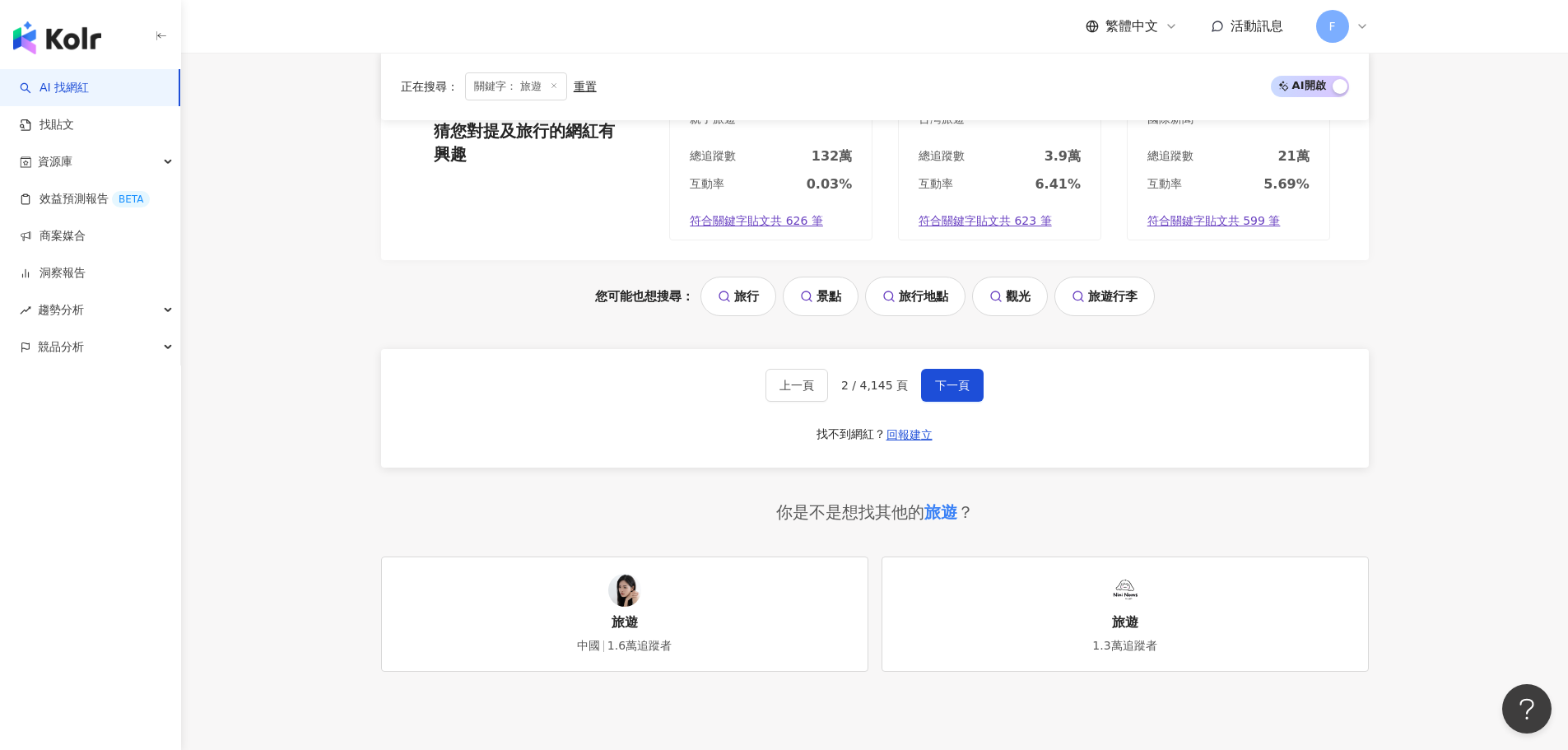
scroll to position [3614, 0]
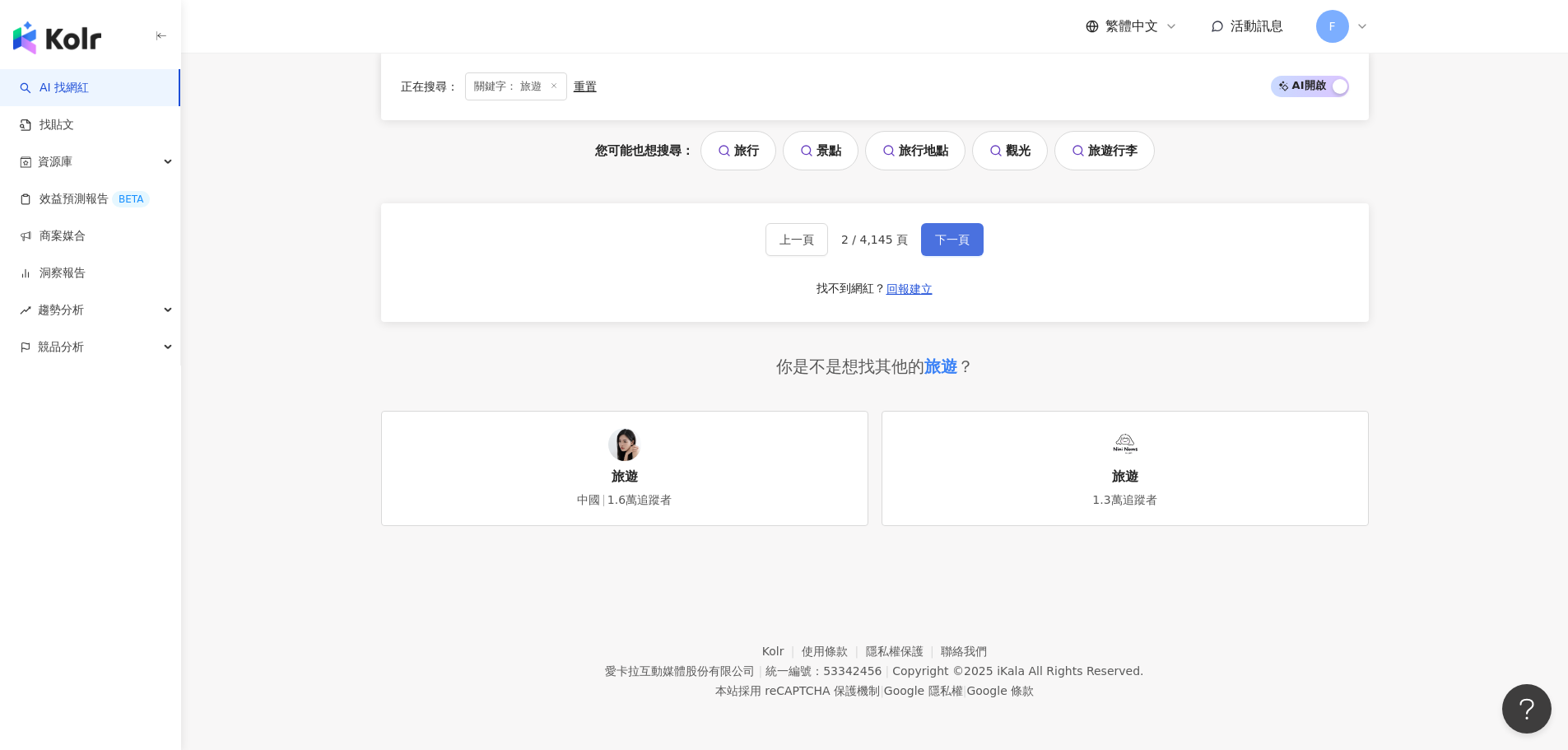
click at [973, 247] on button "下一頁" at bounding box center [952, 239] width 63 height 33
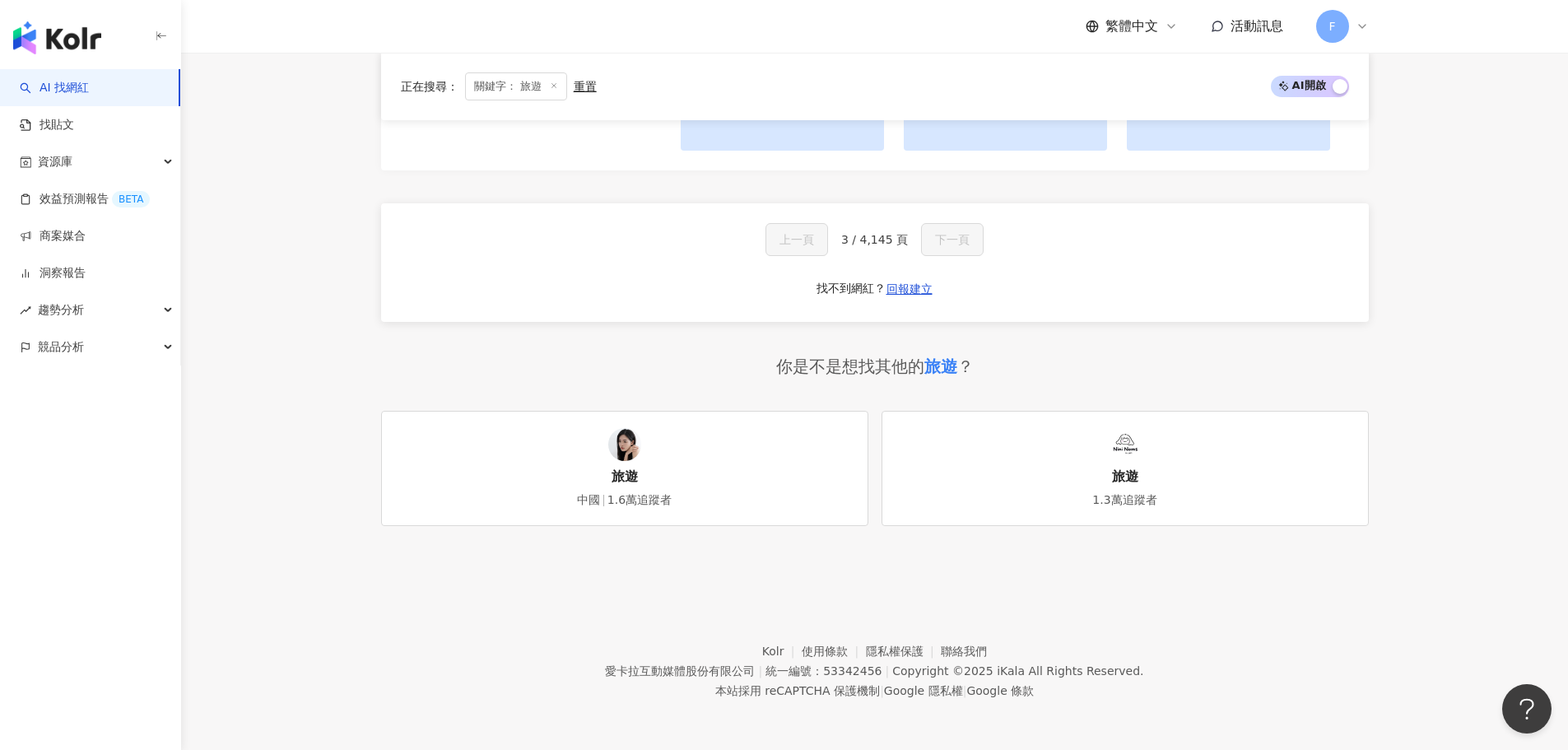
scroll to position [1751, 0]
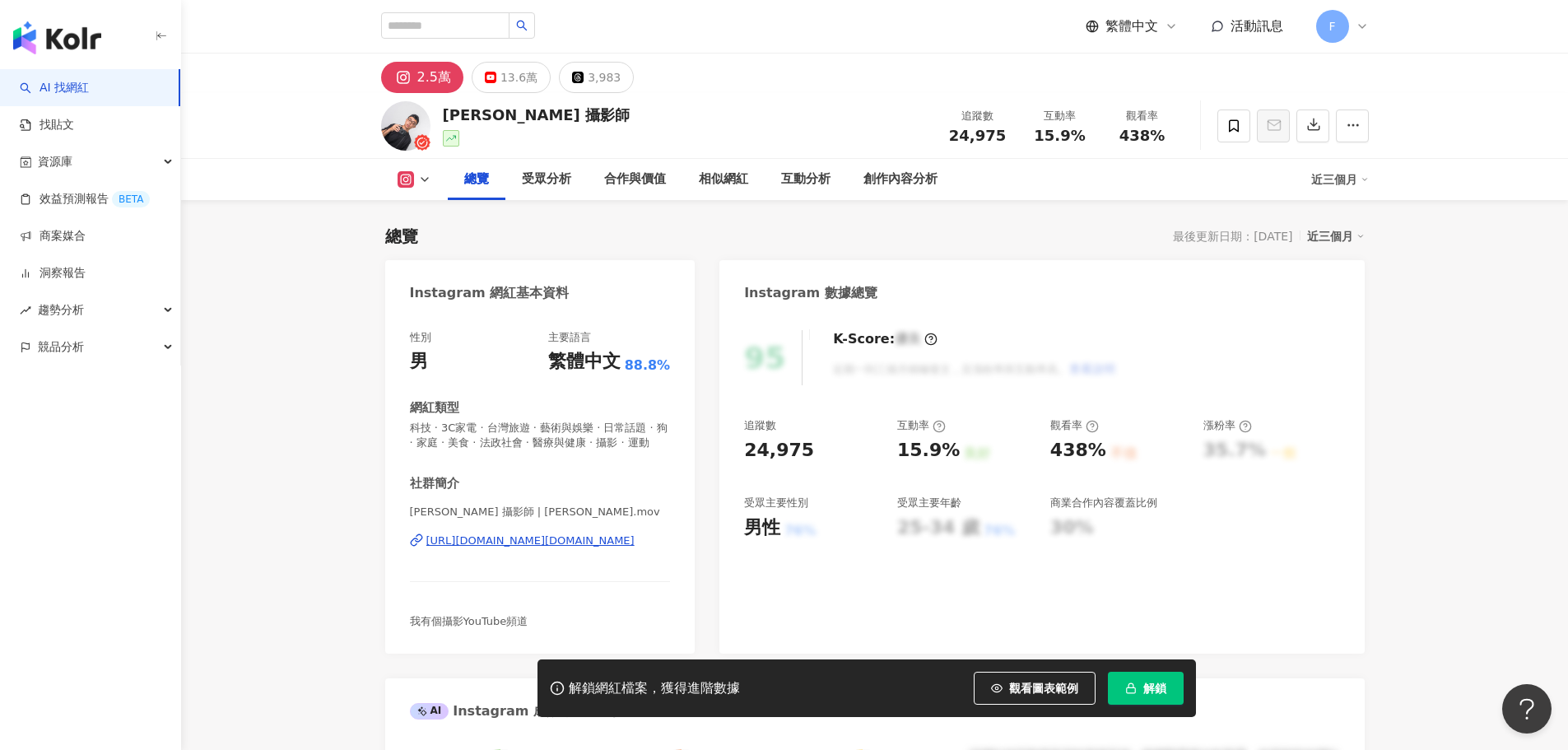
click at [407, 177] on icon at bounding box center [405, 179] width 9 height 9
click at [413, 209] on button "Instagram" at bounding box center [441, 210] width 99 height 23
click at [508, 548] on div "https://www.instagram.com/louishsieh.mov/" at bounding box center [530, 541] width 209 height 15
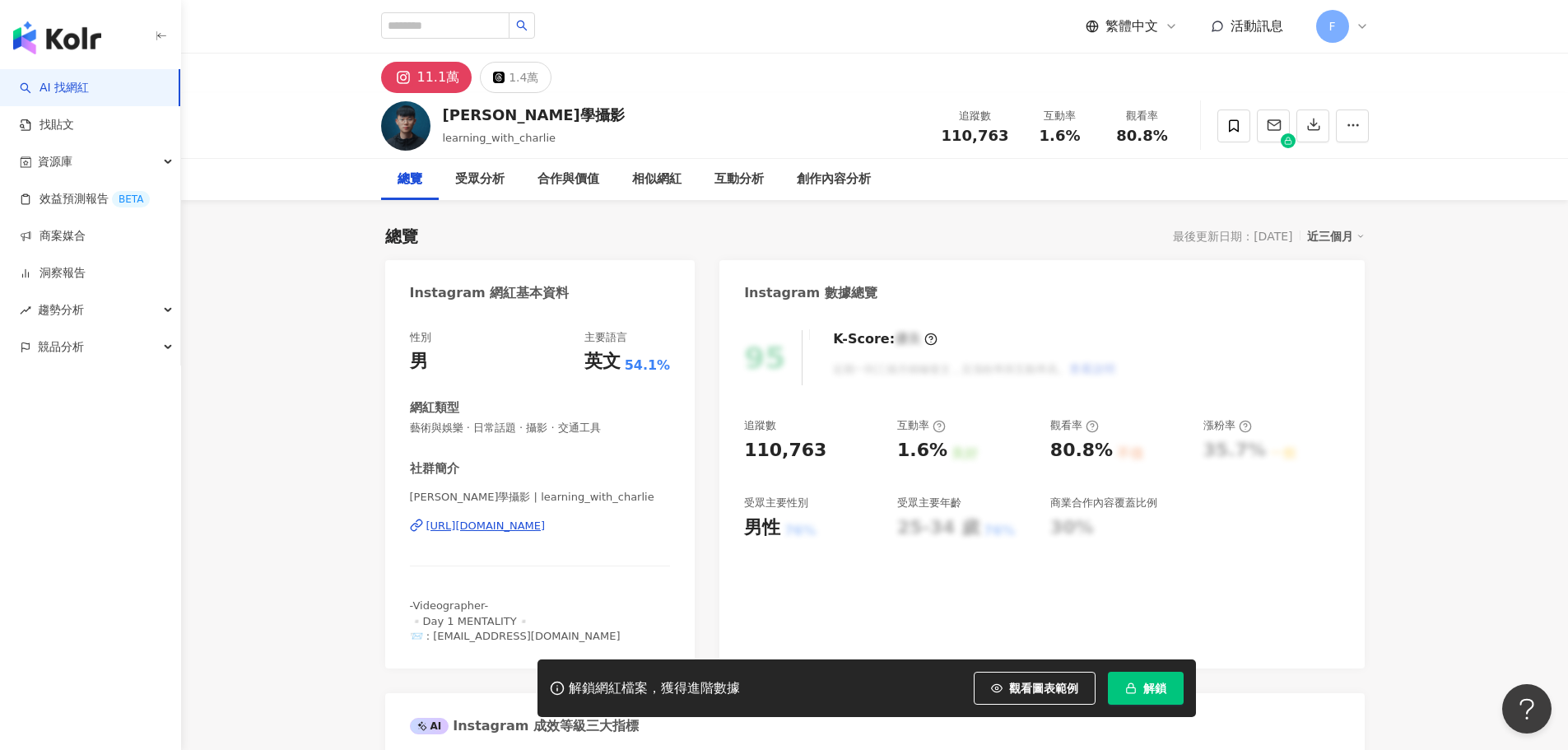
click at [545, 530] on div "https://www.instagram.com/learning_with_charlie/" at bounding box center [486, 526] width 119 height 15
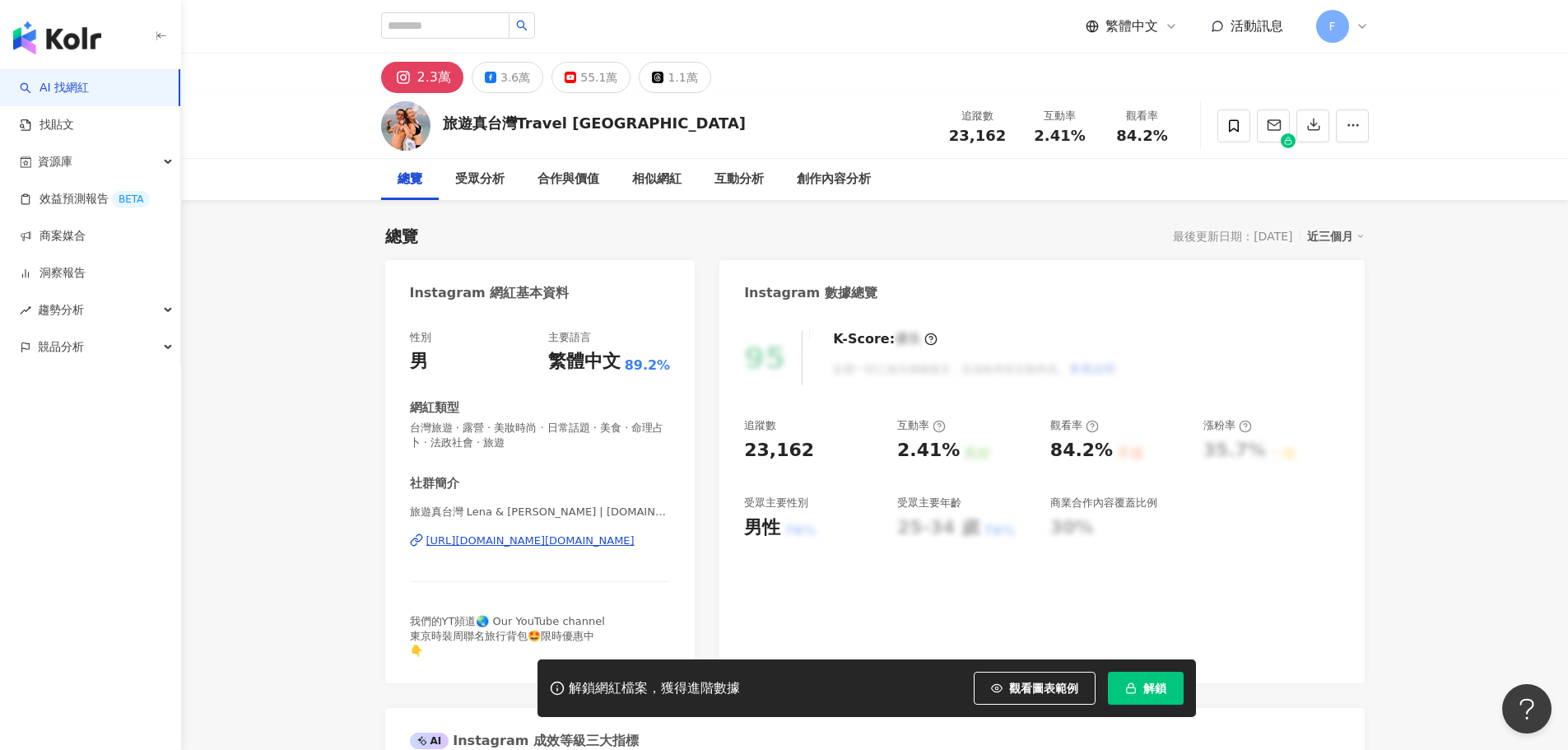
click at [521, 536] on div "https://www.instagram.com/trailblazer.tw/" at bounding box center [530, 541] width 209 height 15
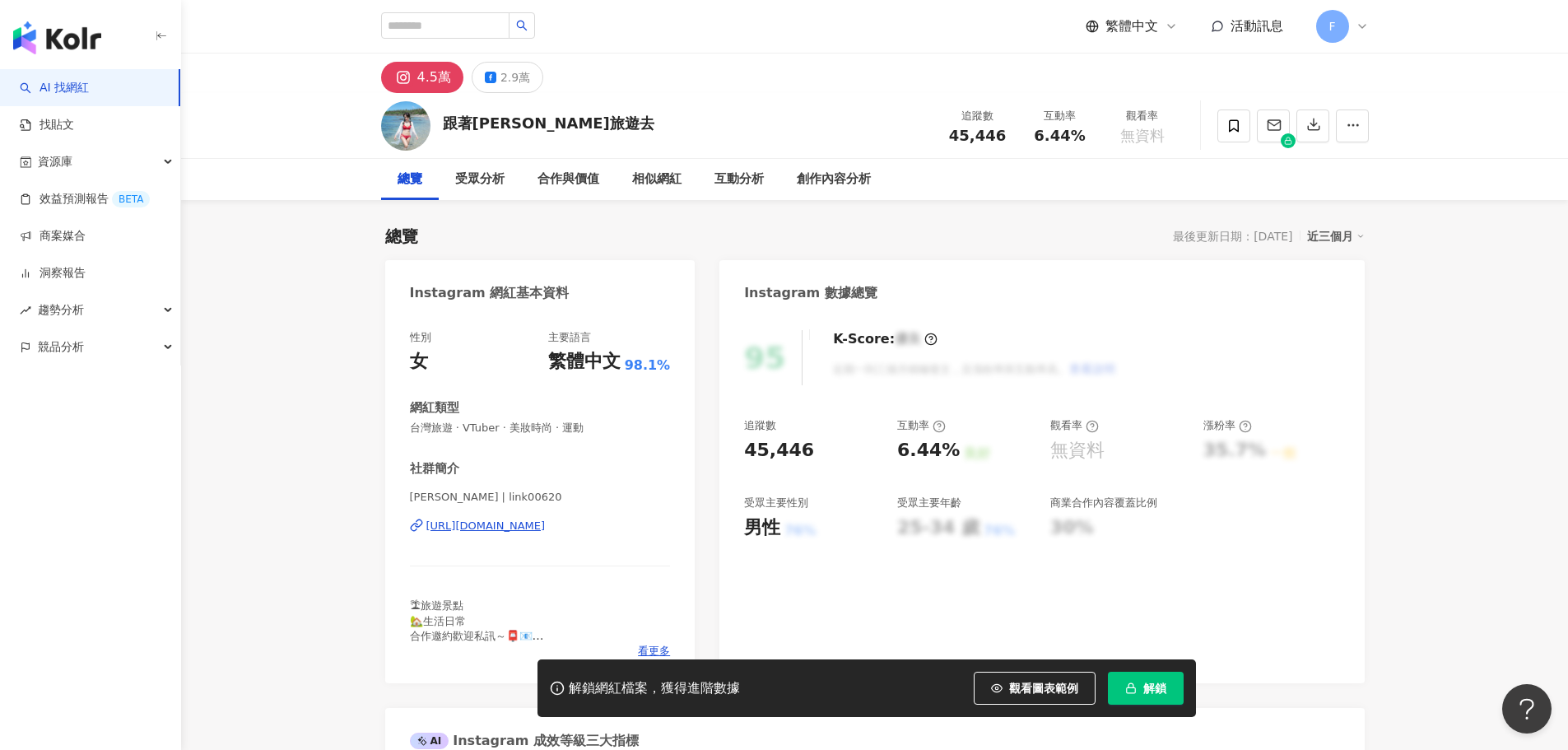
click at [532, 524] on div "https://www.instagram.com/link00620/" at bounding box center [486, 526] width 119 height 15
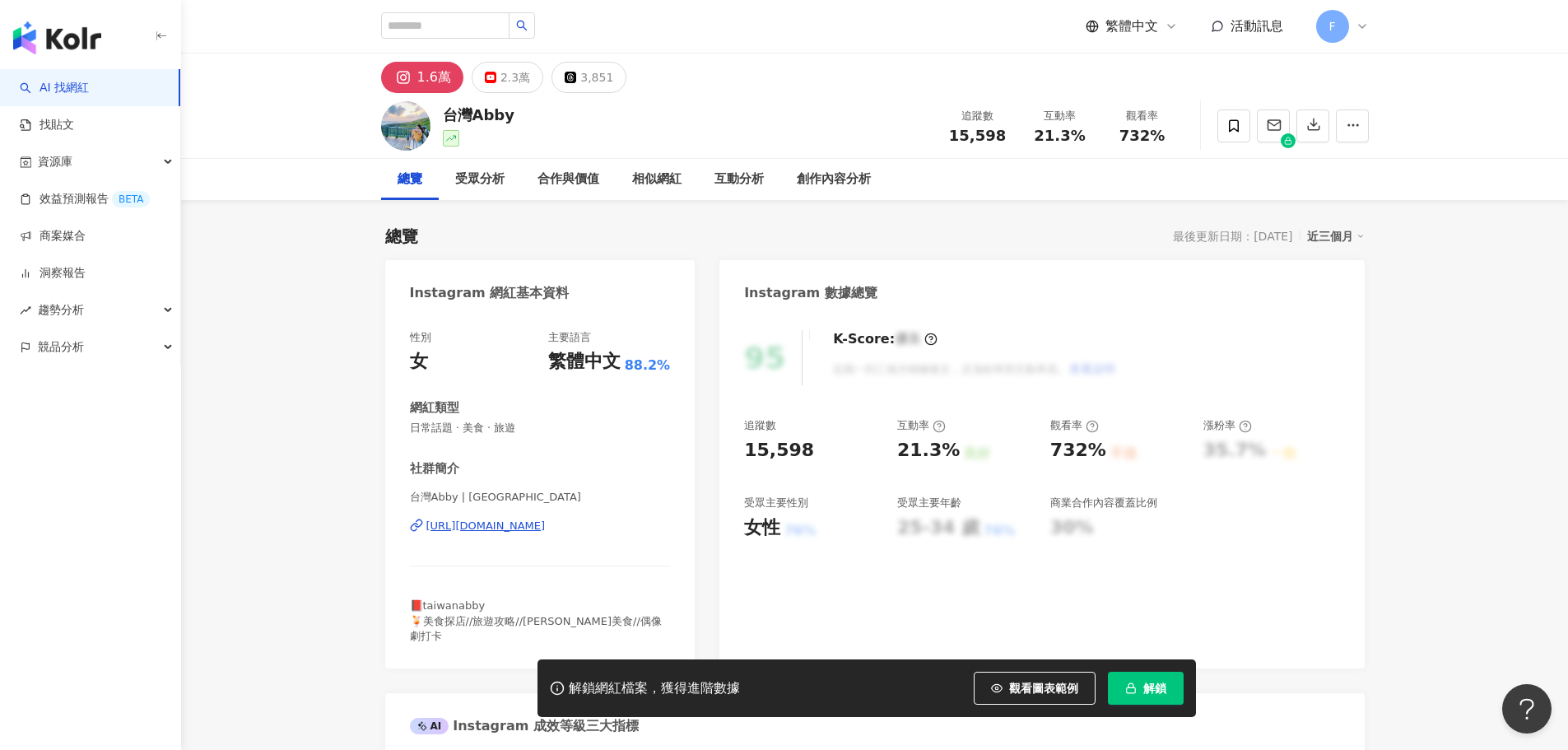
click at [533, 530] on div "[URL][DOMAIN_NAME]" at bounding box center [486, 526] width 119 height 15
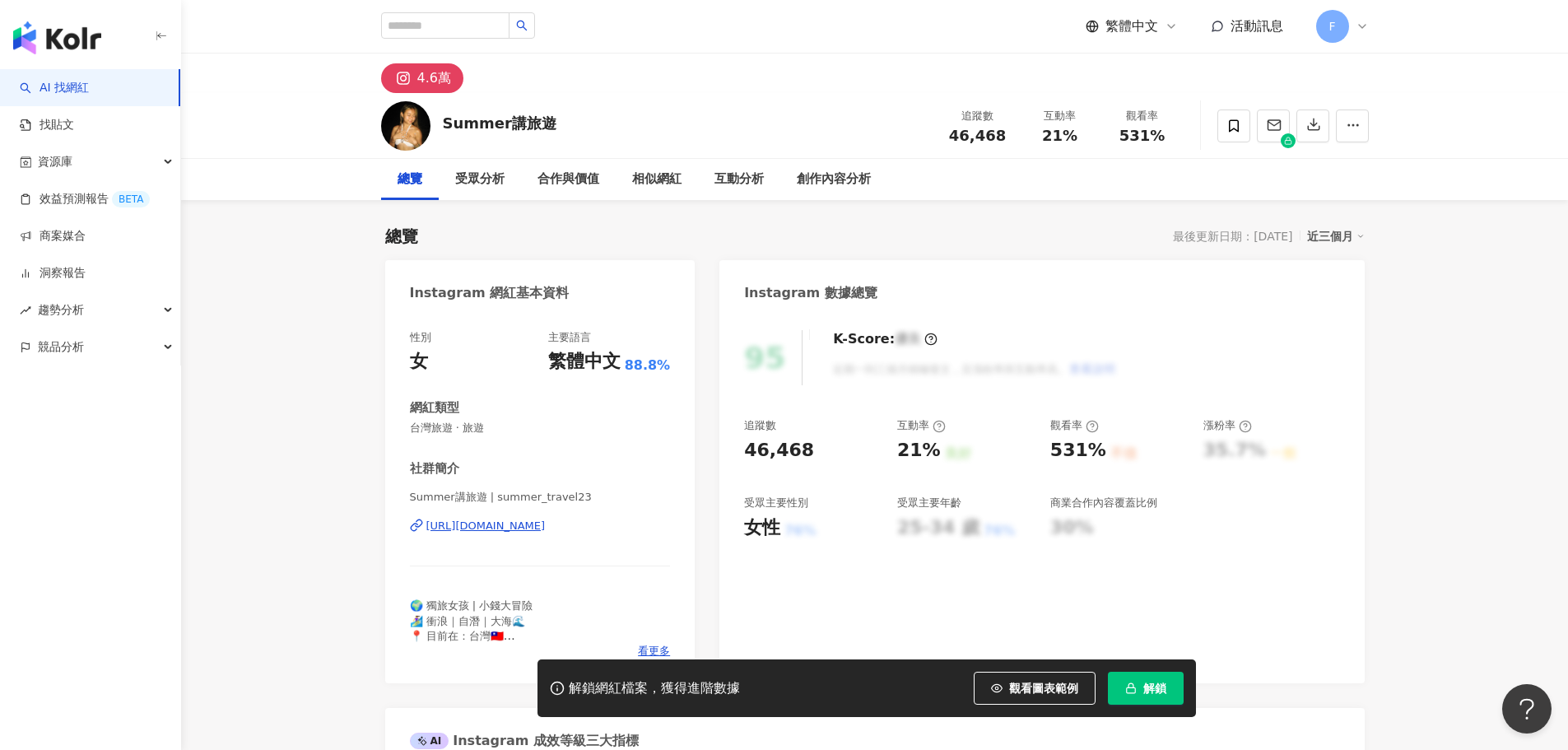
click at [545, 527] on div "https://www.instagram.com/summer_travel23/" at bounding box center [486, 526] width 119 height 15
click at [1153, 683] on span "解鎖" at bounding box center [1155, 688] width 23 height 13
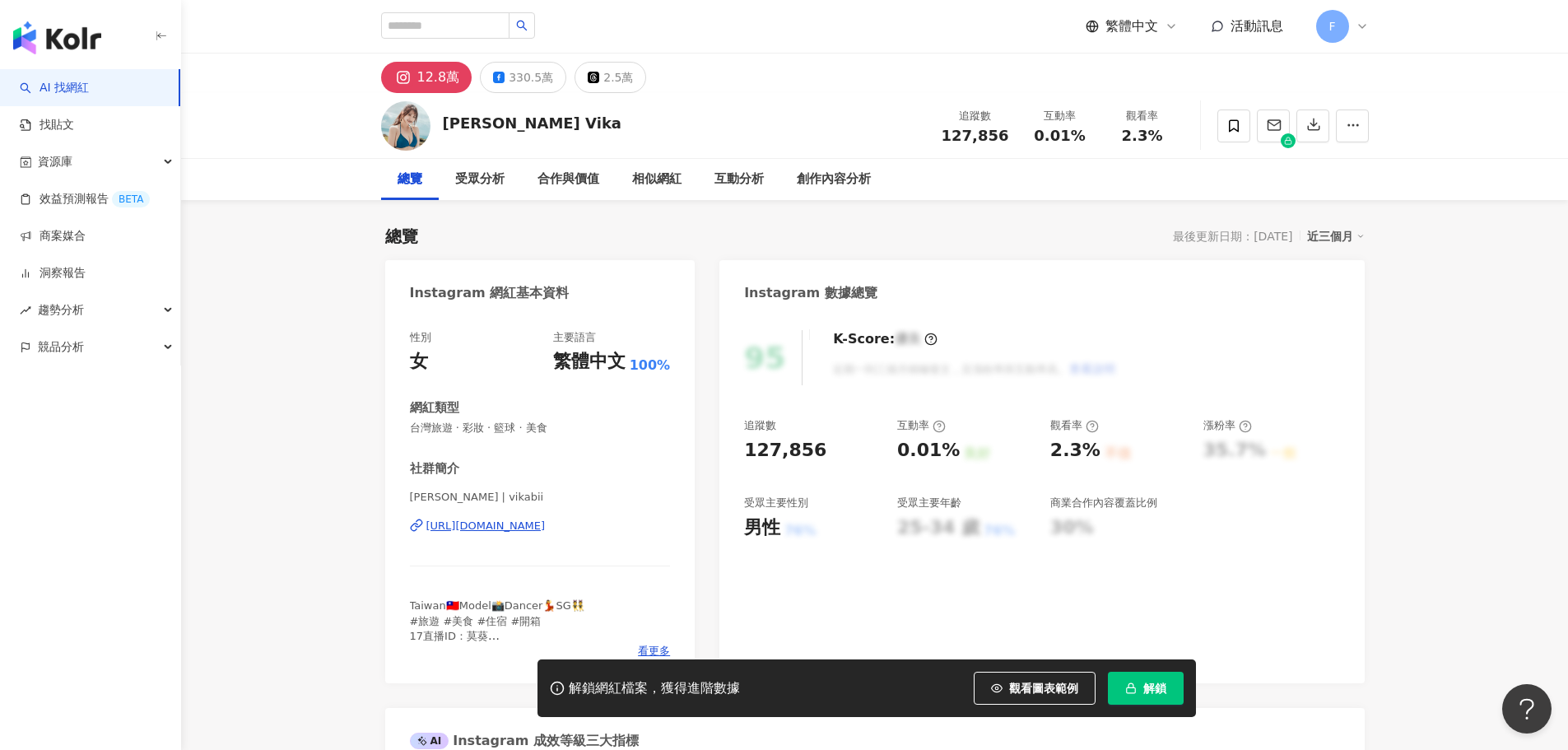
click at [546, 542] on div "莫葵 Vika | vikabii https://www.instagram.com/vikabii/" at bounding box center [539, 538] width 260 height 96
click at [545, 530] on div "https://www.instagram.com/vikabii/" at bounding box center [486, 526] width 119 height 15
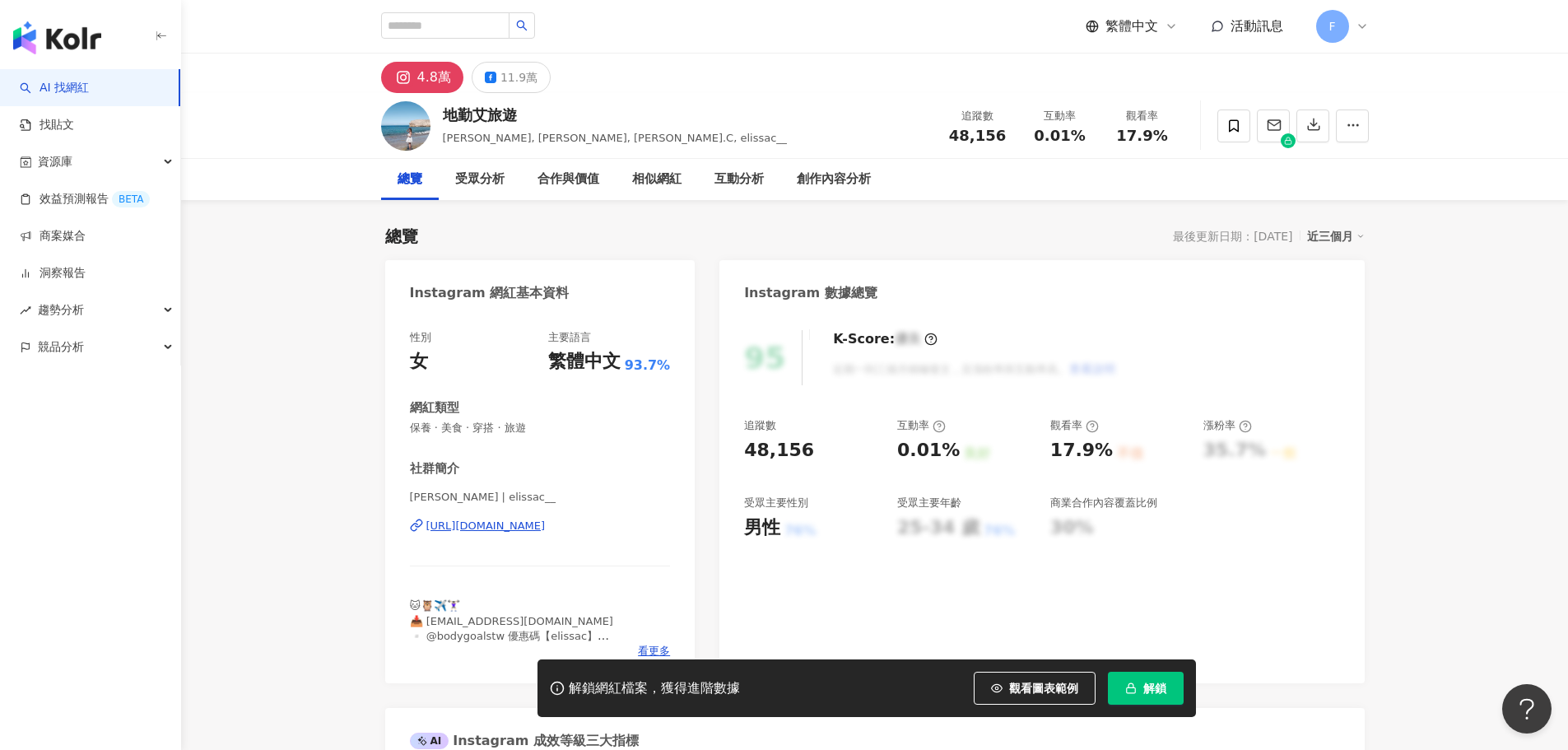
click at [529, 525] on div "https://www.instagram.com/elissac__/" at bounding box center [486, 526] width 119 height 15
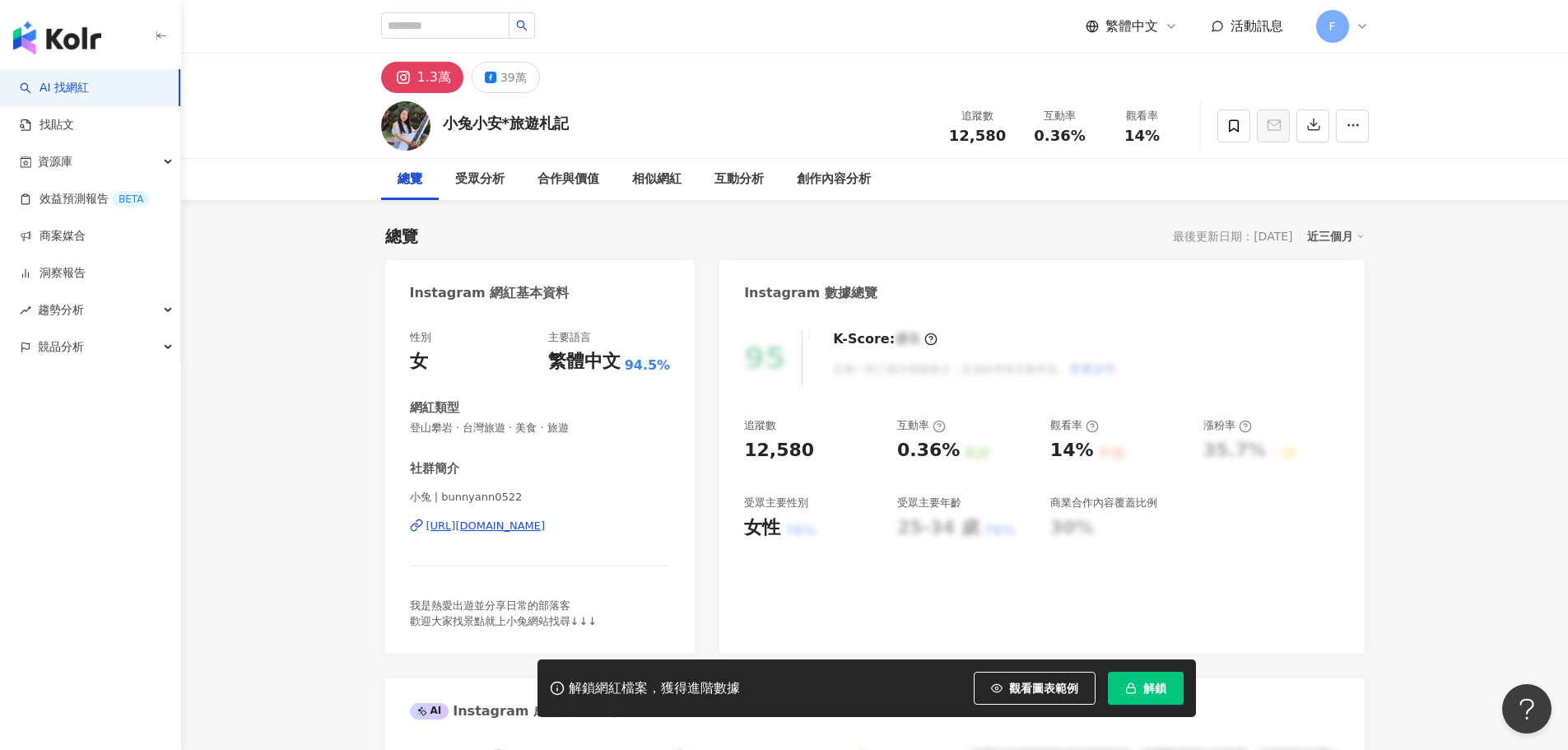
click at [494, 525] on div "[URL][DOMAIN_NAME]" at bounding box center [486, 526] width 119 height 15
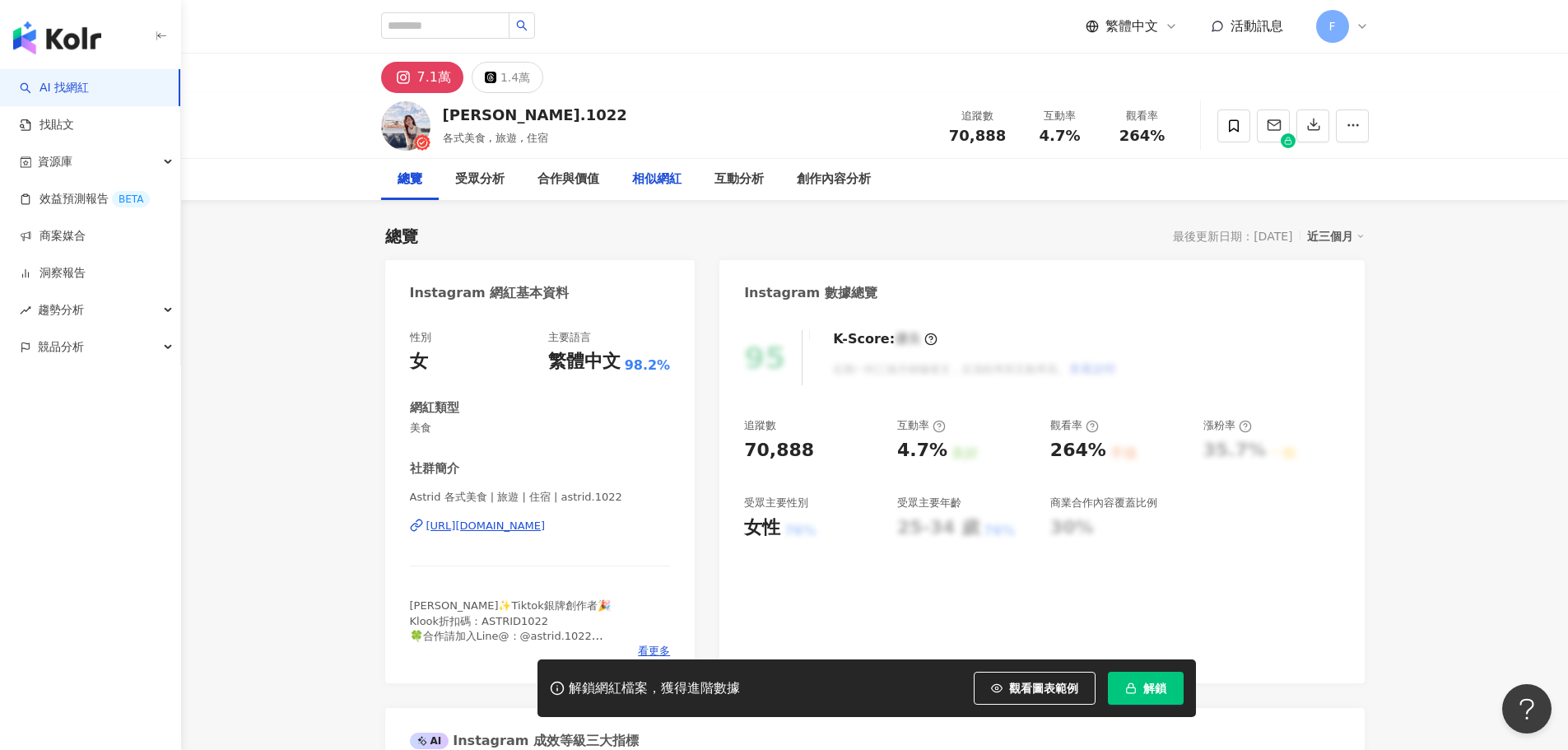
click at [625, 166] on div "相似網紅" at bounding box center [657, 179] width 82 height 41
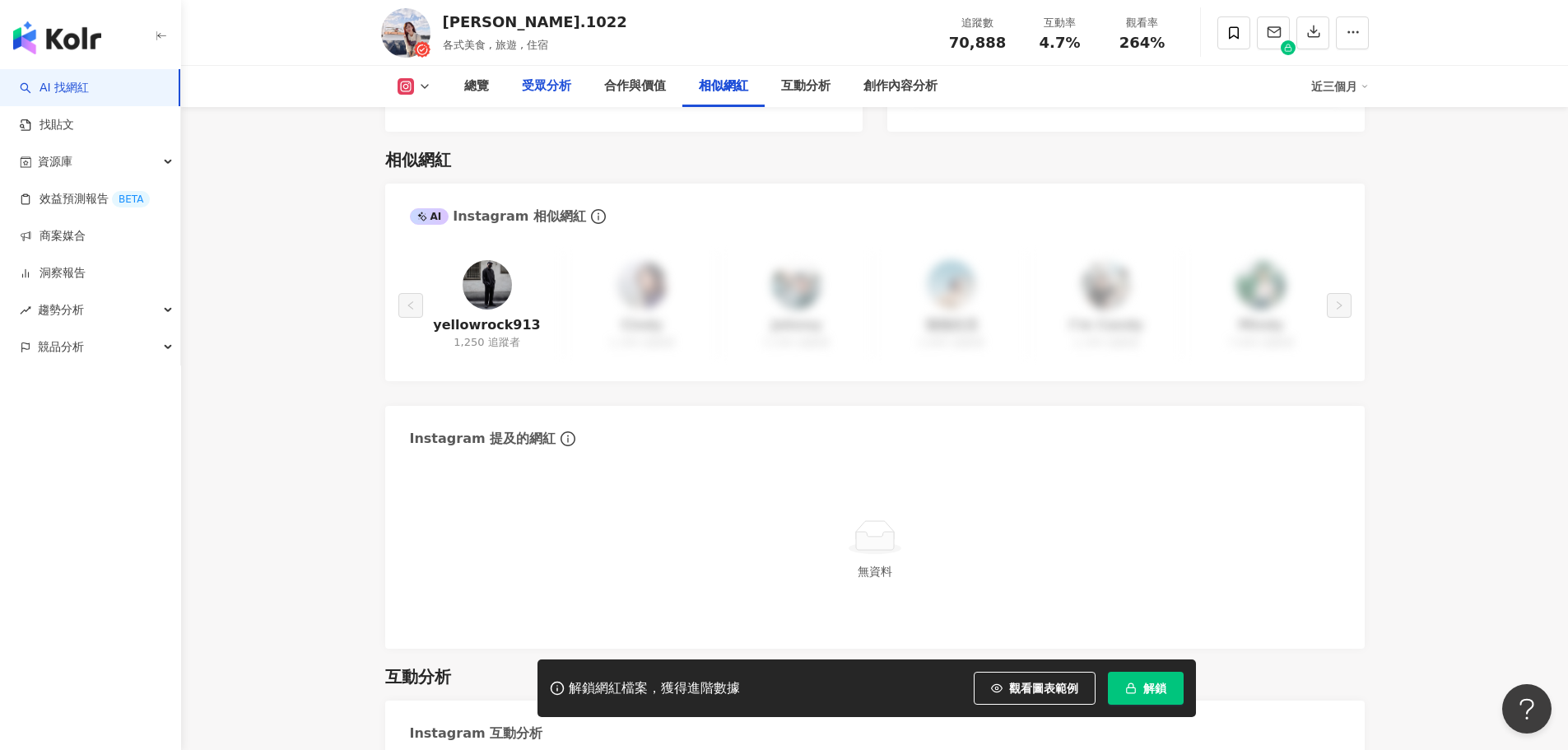
click at [570, 103] on div "受眾分析" at bounding box center [546, 86] width 82 height 41
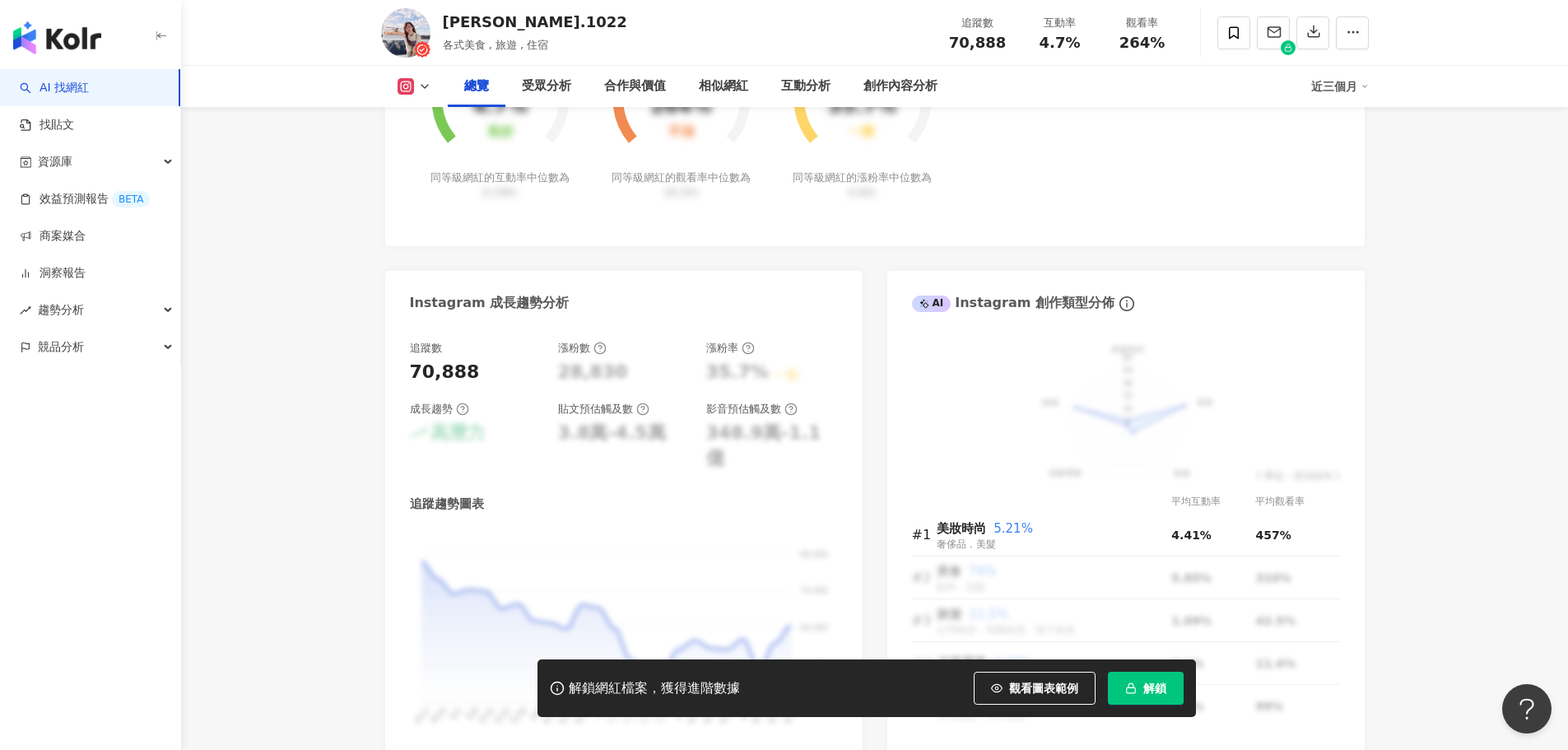
scroll to position [528, 0]
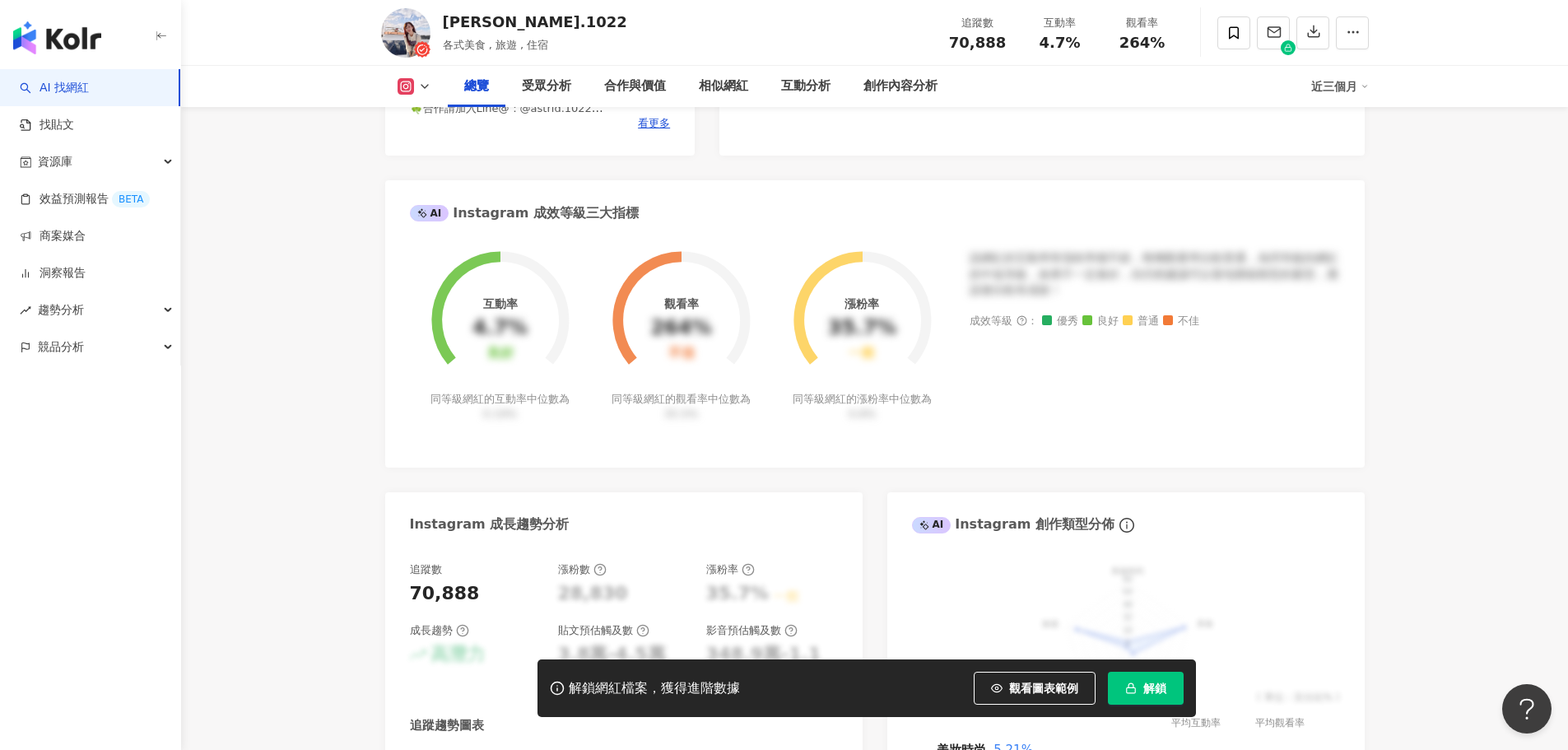
click at [405, 86] on icon at bounding box center [405, 86] width 3 height 3
click at [496, 90] on div "總覽" at bounding box center [476, 86] width 58 height 41
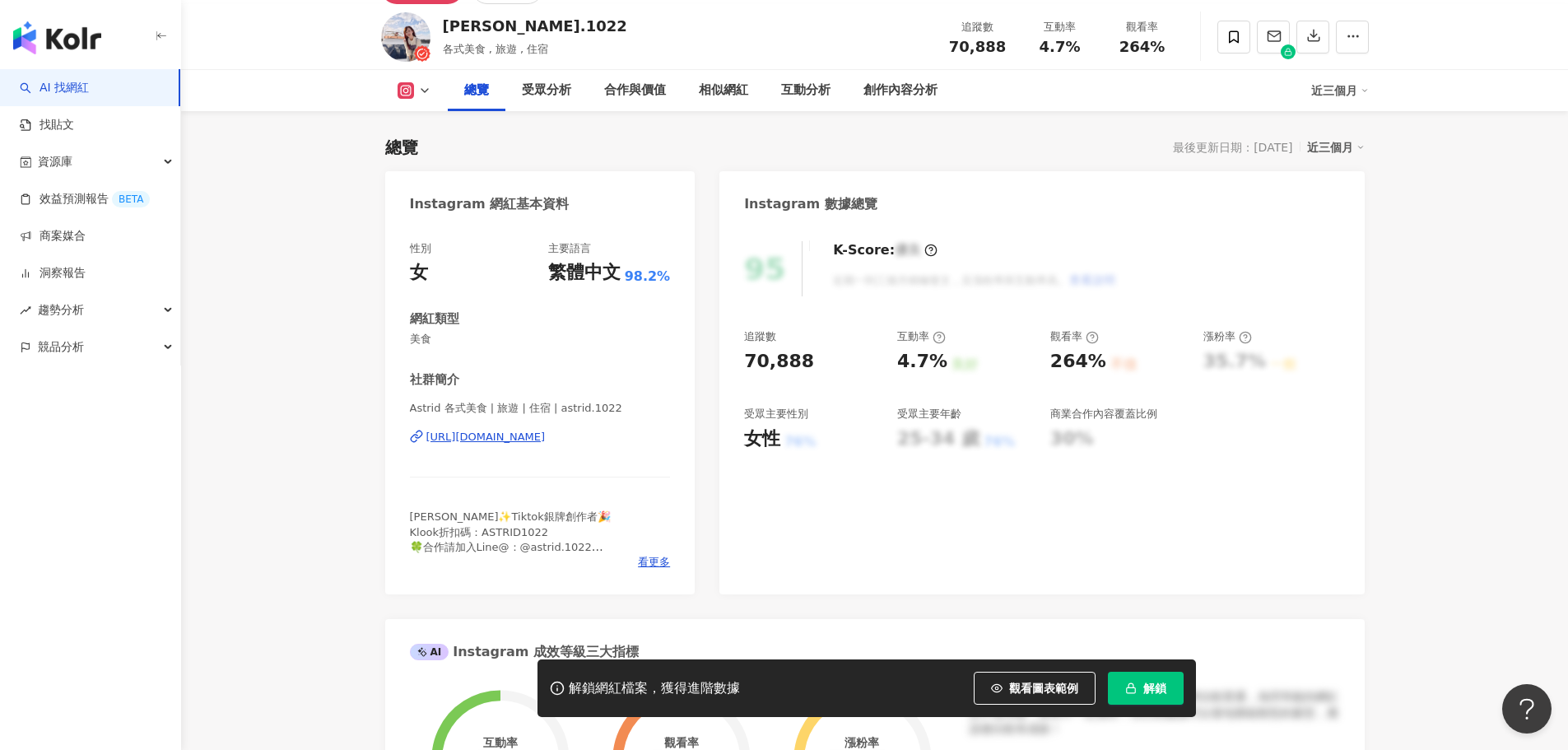
click at [544, 430] on div "[URL][DOMAIN_NAME]" at bounding box center [486, 437] width 119 height 15
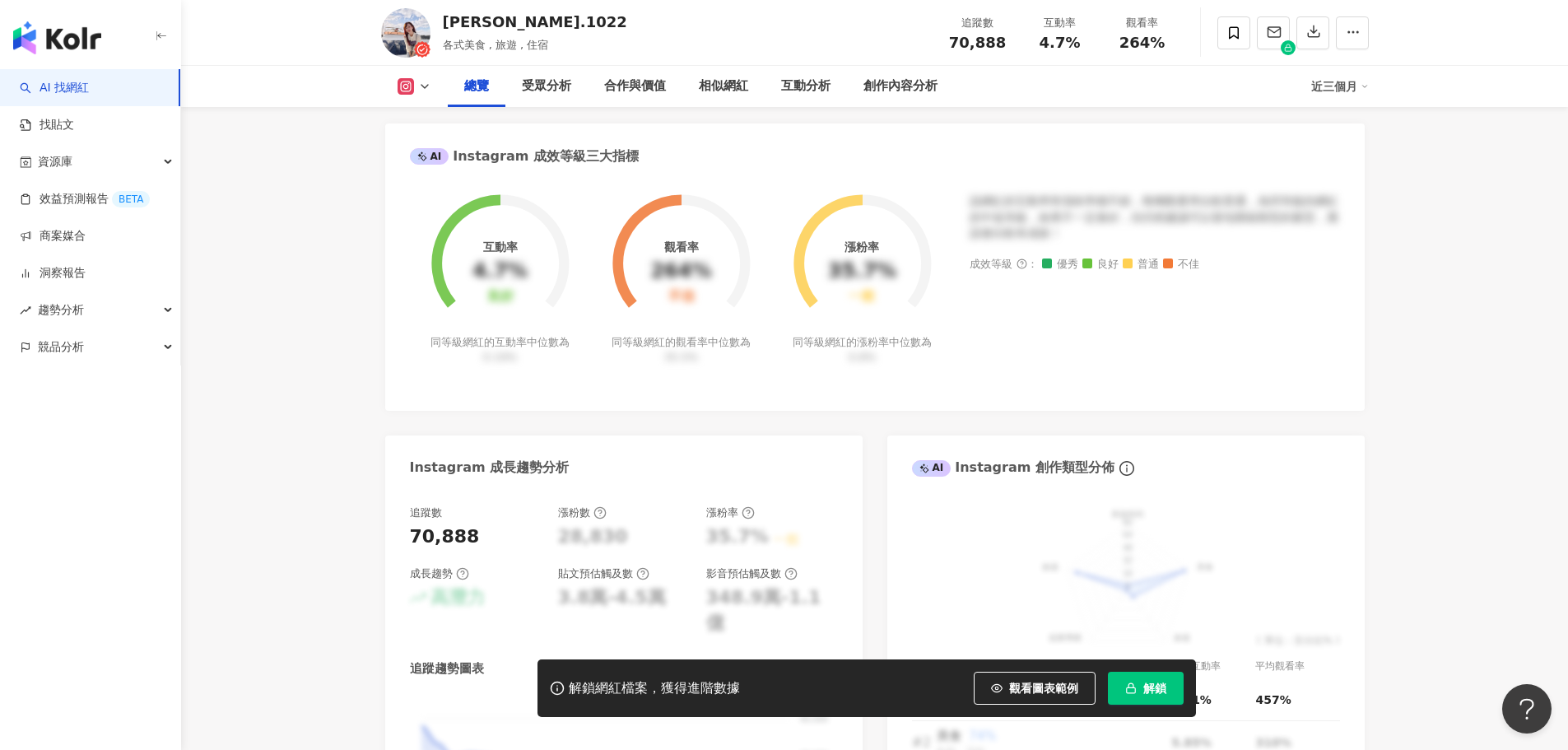
click at [485, 524] on div "Instagram 網紅基本資料 性別 女 主要語言 繁體中文 98.2% 網紅類型 美食 社群簡介 Astrid 各式美食 | 旅遊 | 住宿 | astr…" at bounding box center [874, 314] width 979 height 1278
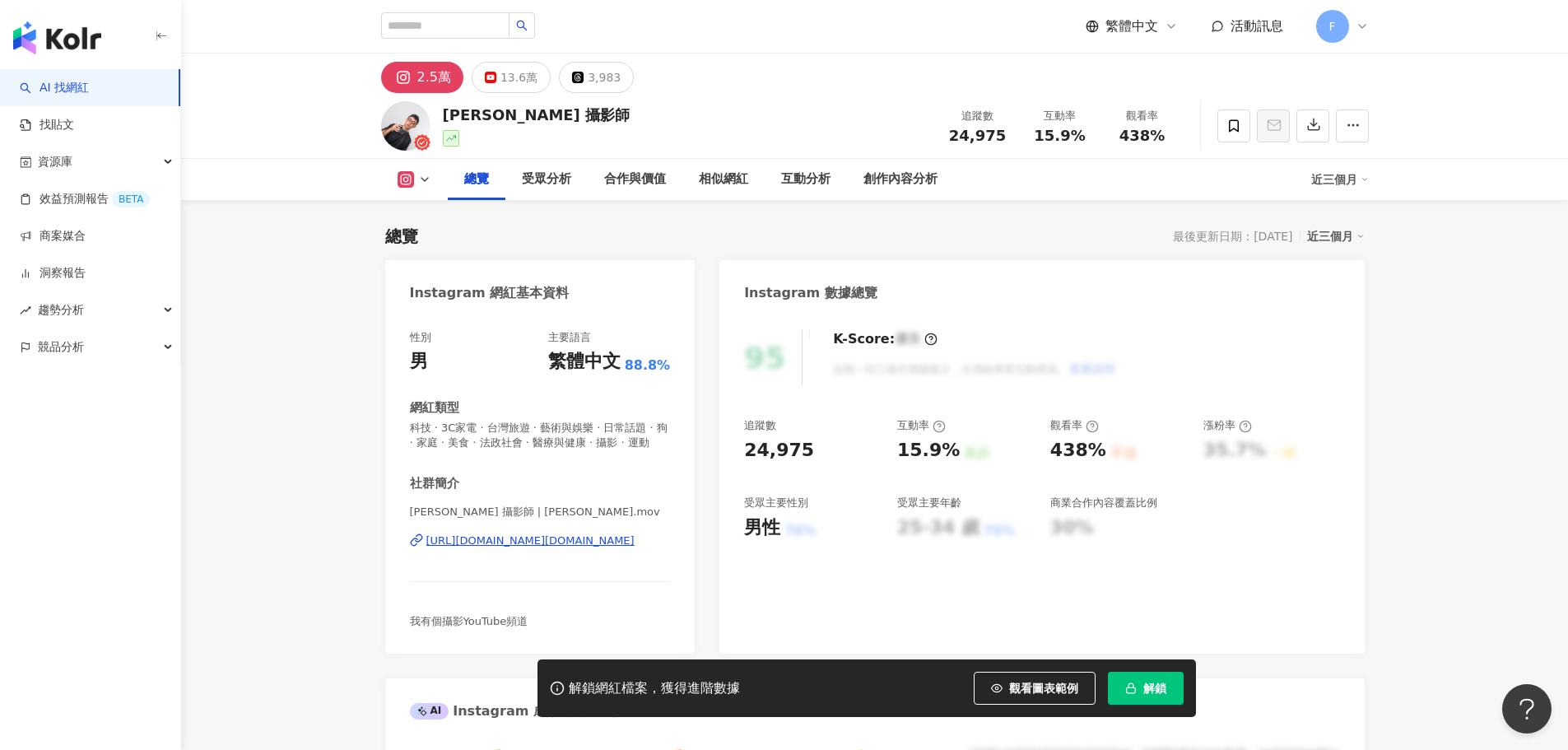
scroll to position [101, 0]
